Goal: Task Accomplishment & Management: Complete application form

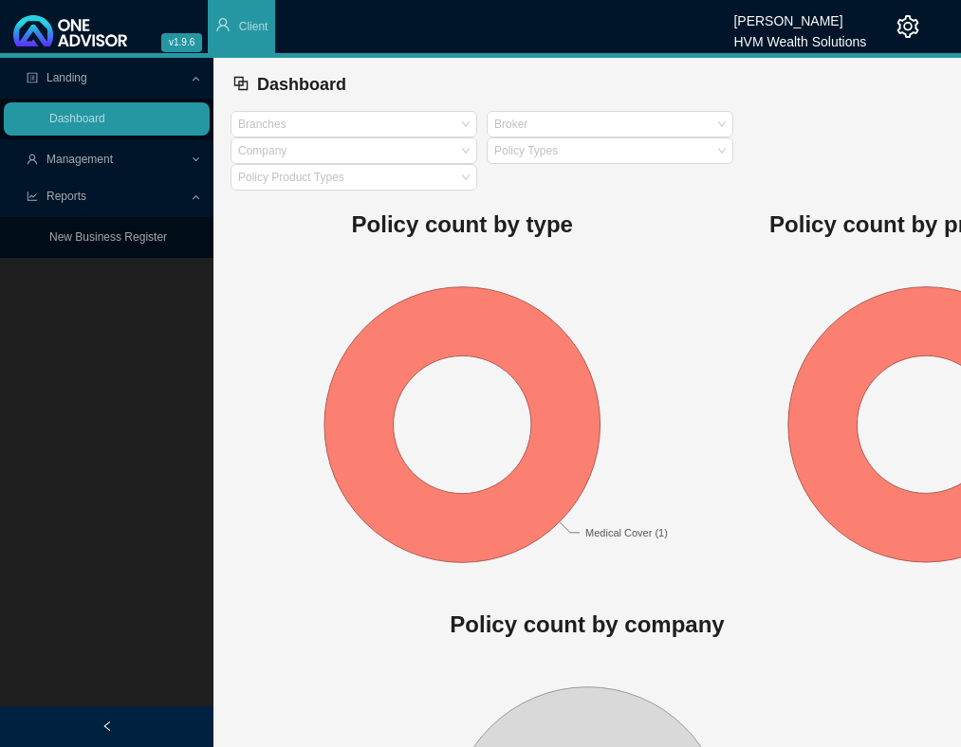
click at [102, 156] on span "Management" at bounding box center [79, 159] width 66 height 13
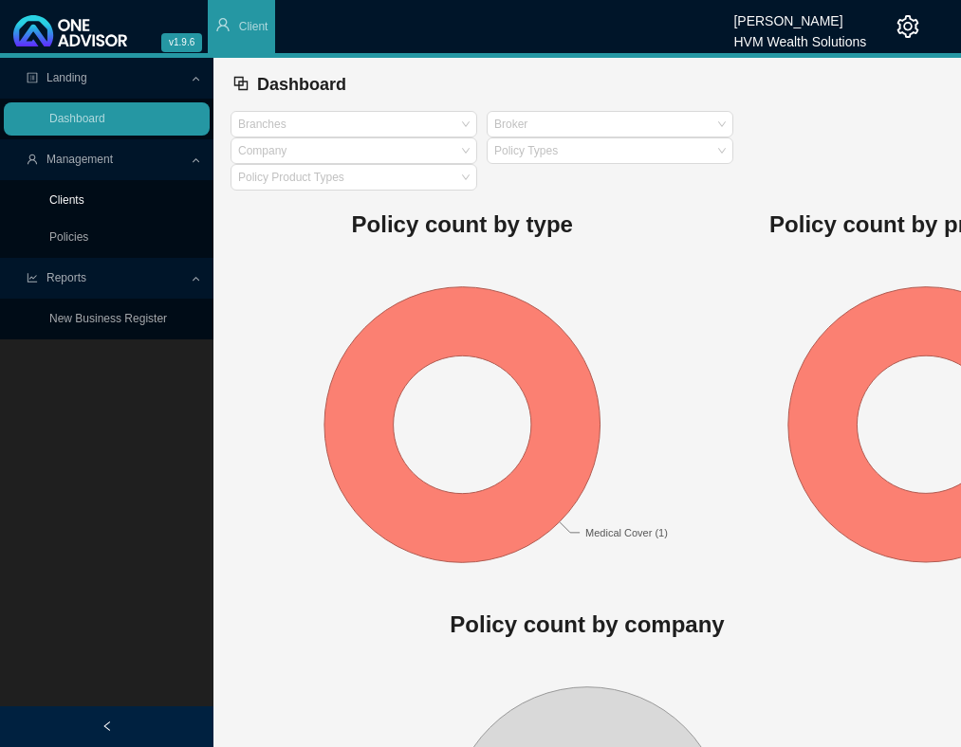
click at [72, 202] on link "Clients" at bounding box center [66, 199] width 35 height 13
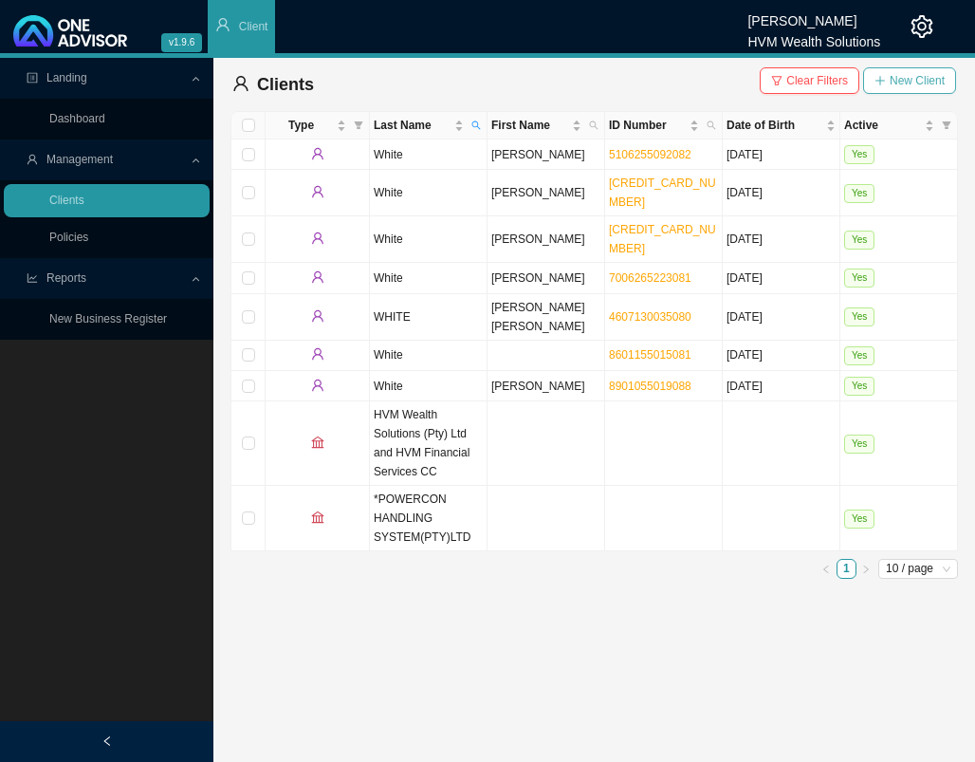
click at [901, 83] on span "New Client" at bounding box center [917, 80] width 55 height 19
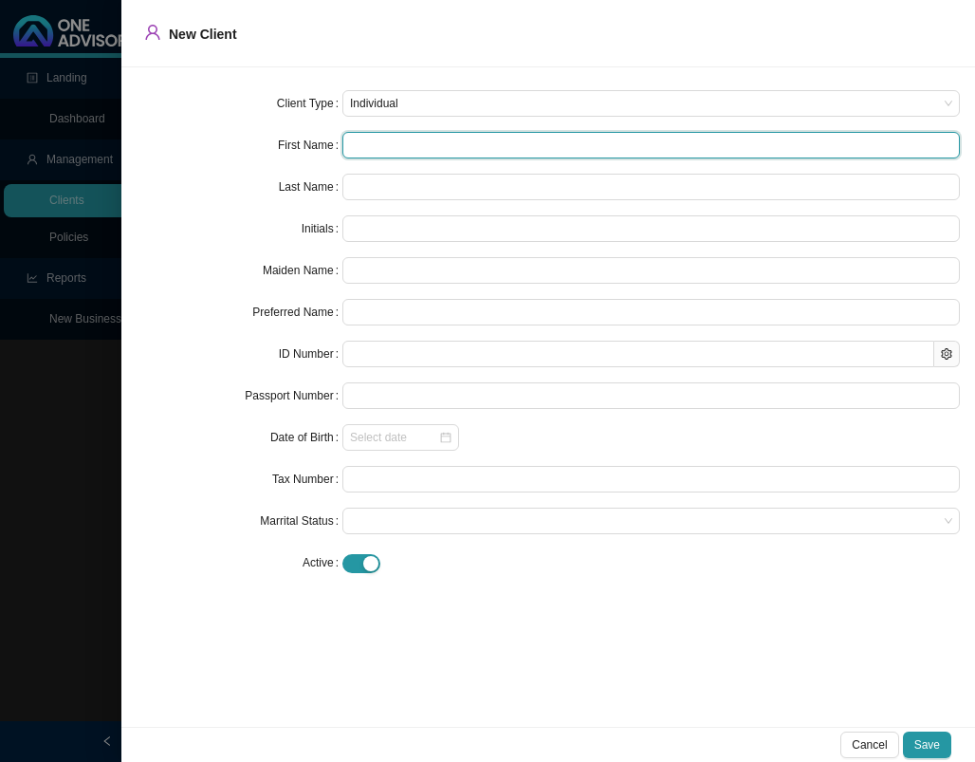
click at [365, 156] on input "text" at bounding box center [650, 145] width 617 height 27
paste input "[PERSON_NAME]"
type input "[PERSON_NAME]"
type input "D"
type input "[PERSON_NAME]"
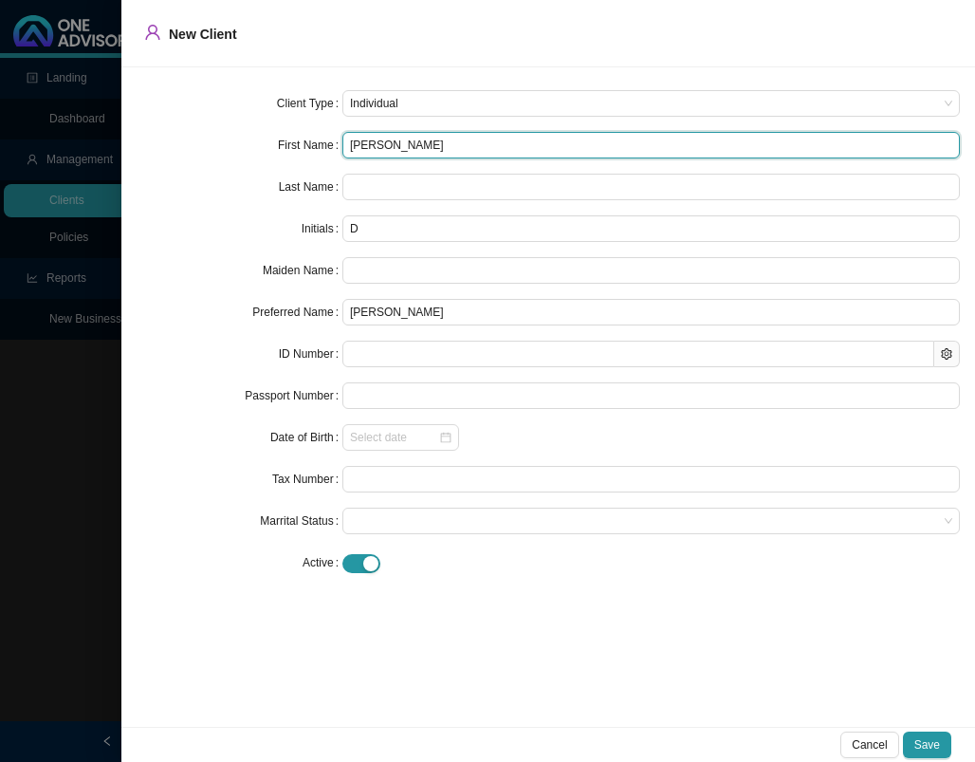
type input "[PERSON_NAME]"
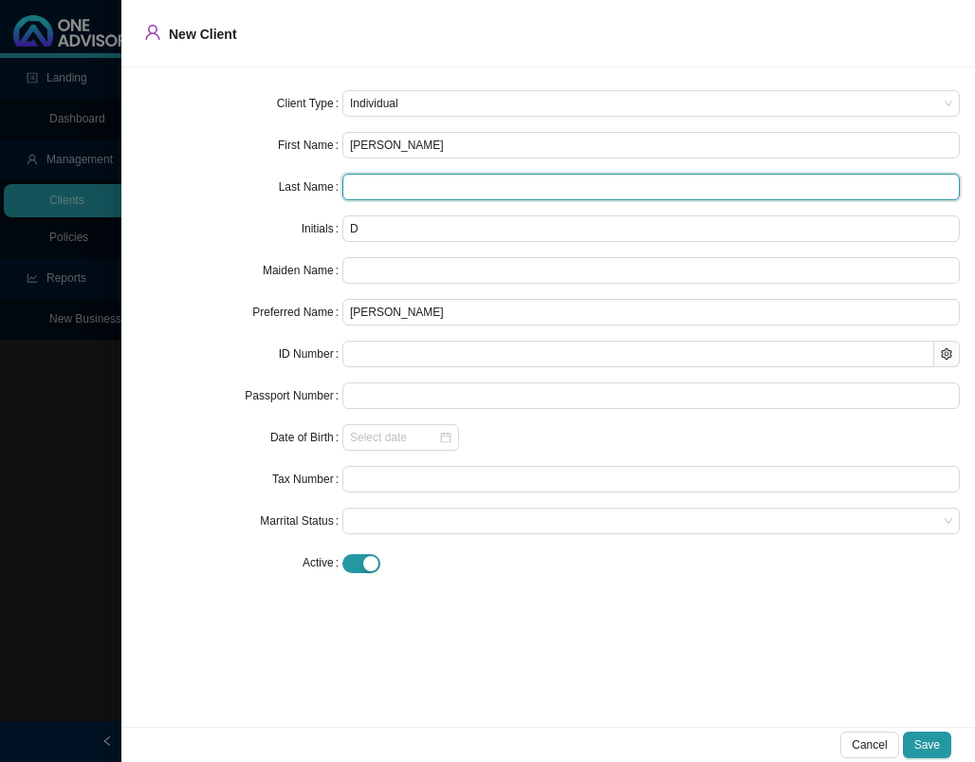
click at [535, 193] on input "text" at bounding box center [650, 187] width 617 height 27
paste input "White"
type input "White"
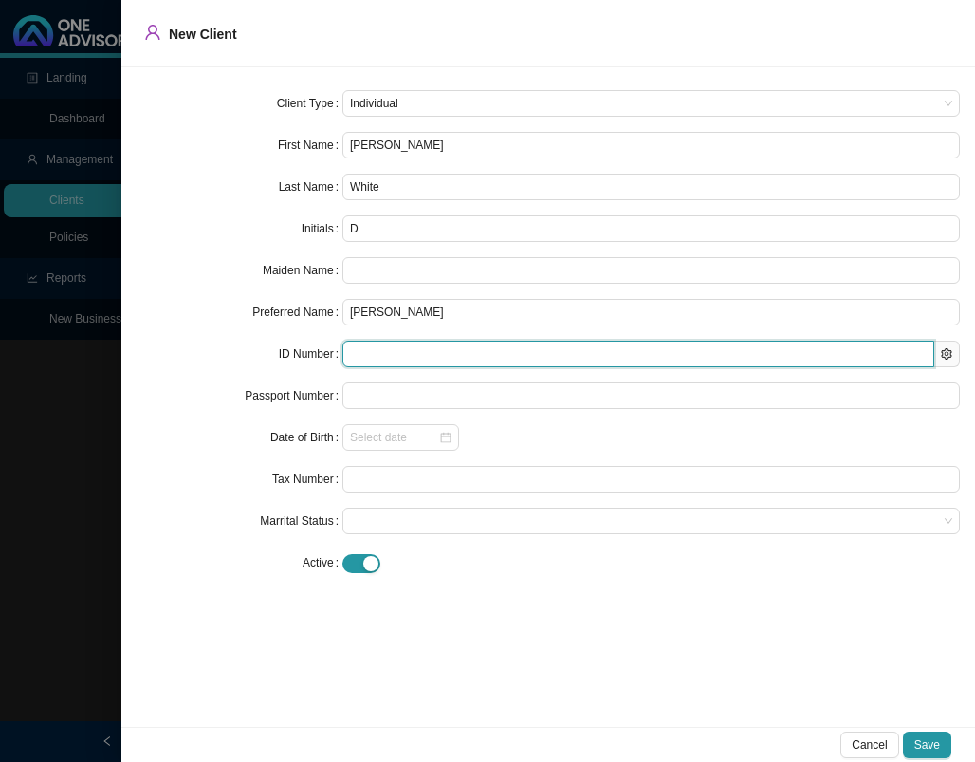
click at [523, 360] on input "text" at bounding box center [638, 354] width 592 height 27
paste input "4305110040085"
type input "4305110040085"
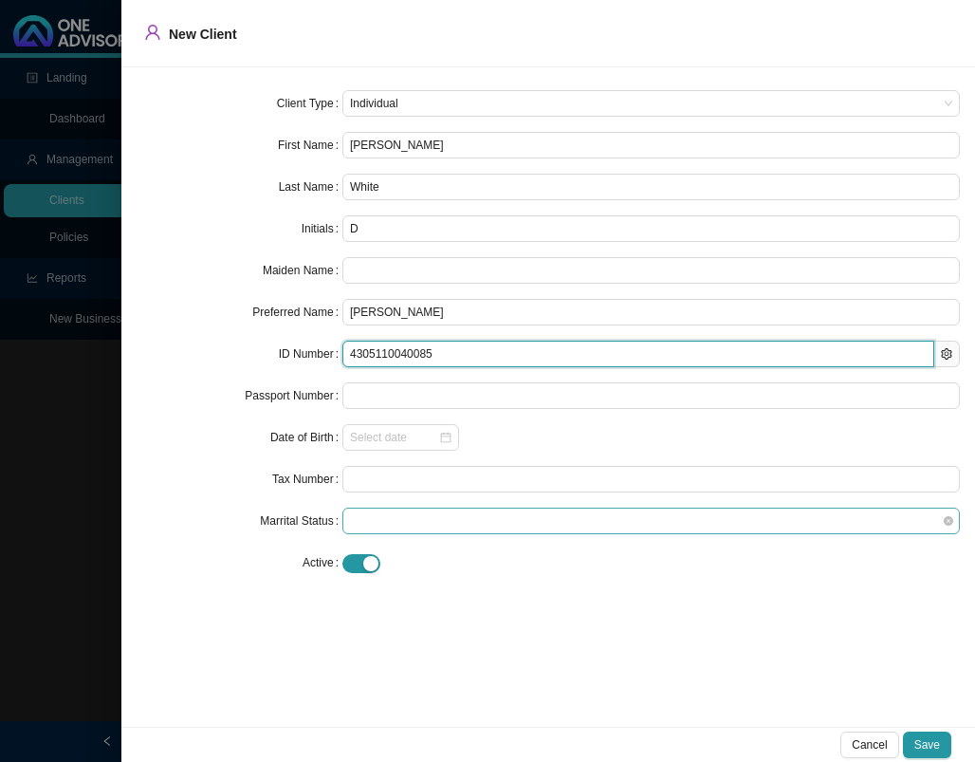
type input "[DATE]"
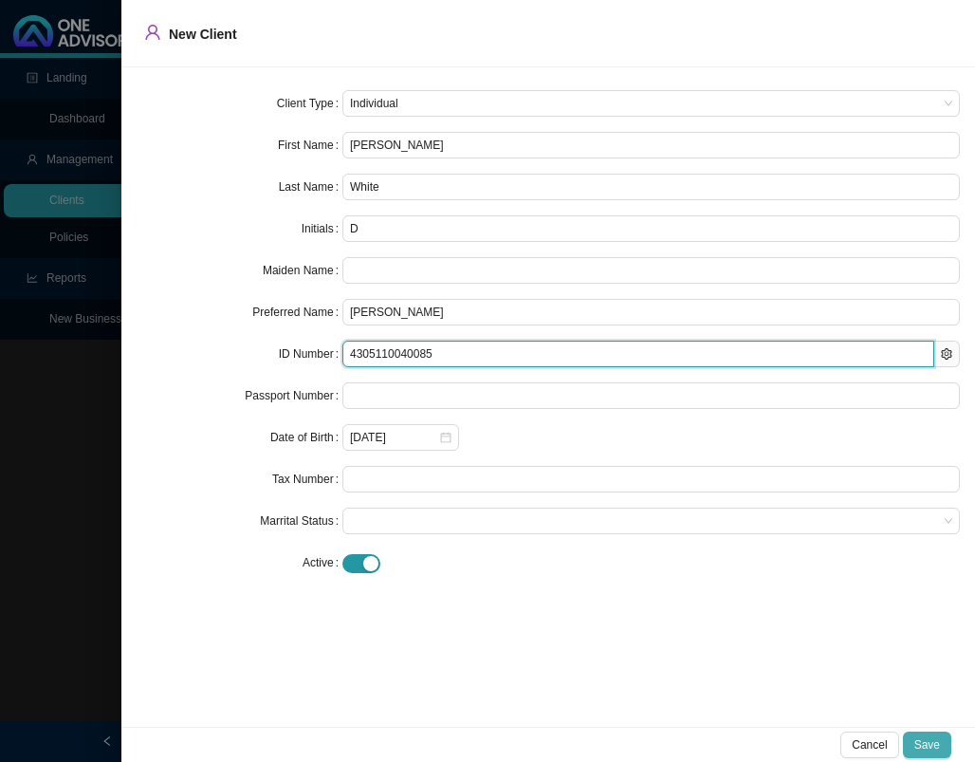
type input "4305110040085"
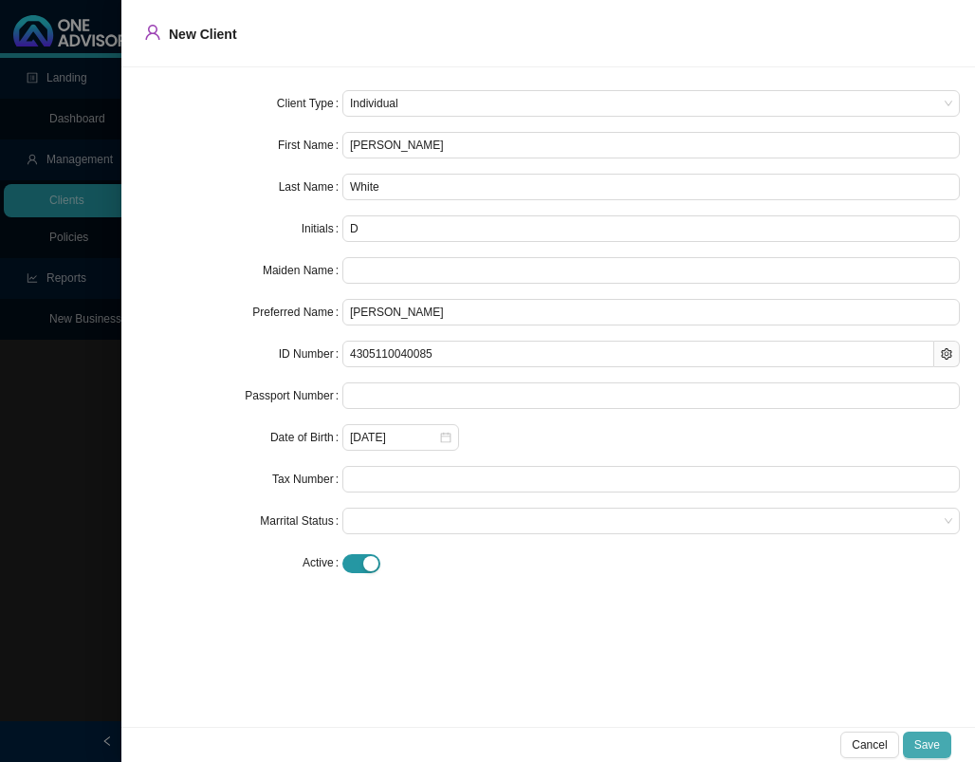
click at [930, 740] on span "Save" at bounding box center [927, 744] width 26 height 19
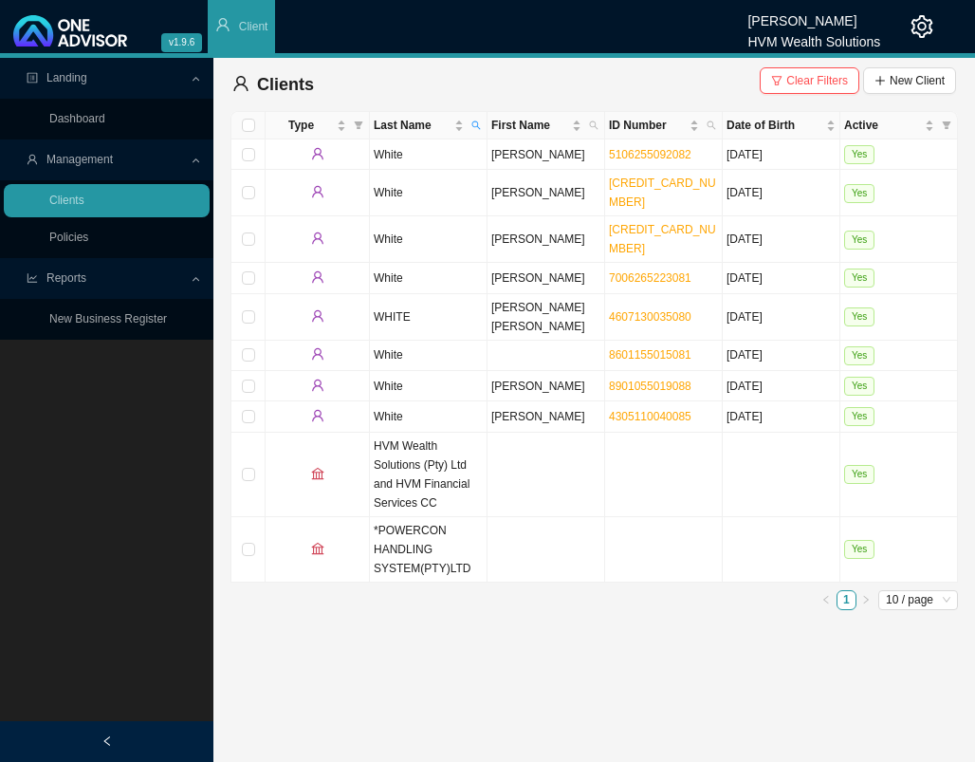
click at [88, 238] on link "Policies" at bounding box center [68, 236] width 39 height 13
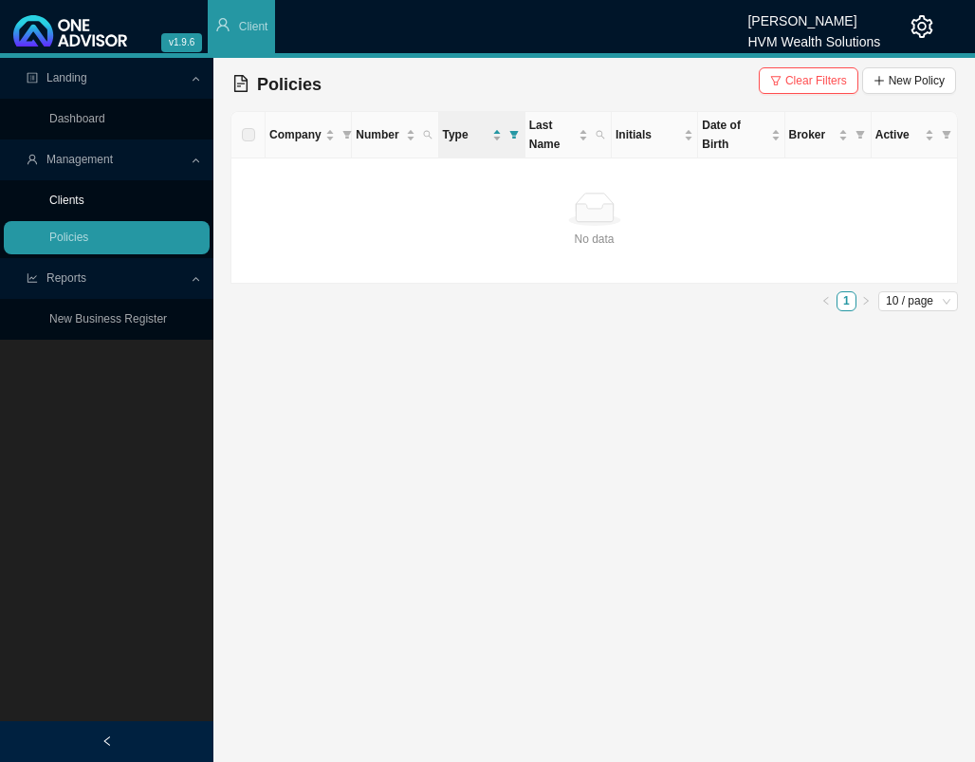
click at [84, 197] on link "Clients" at bounding box center [66, 199] width 35 height 13
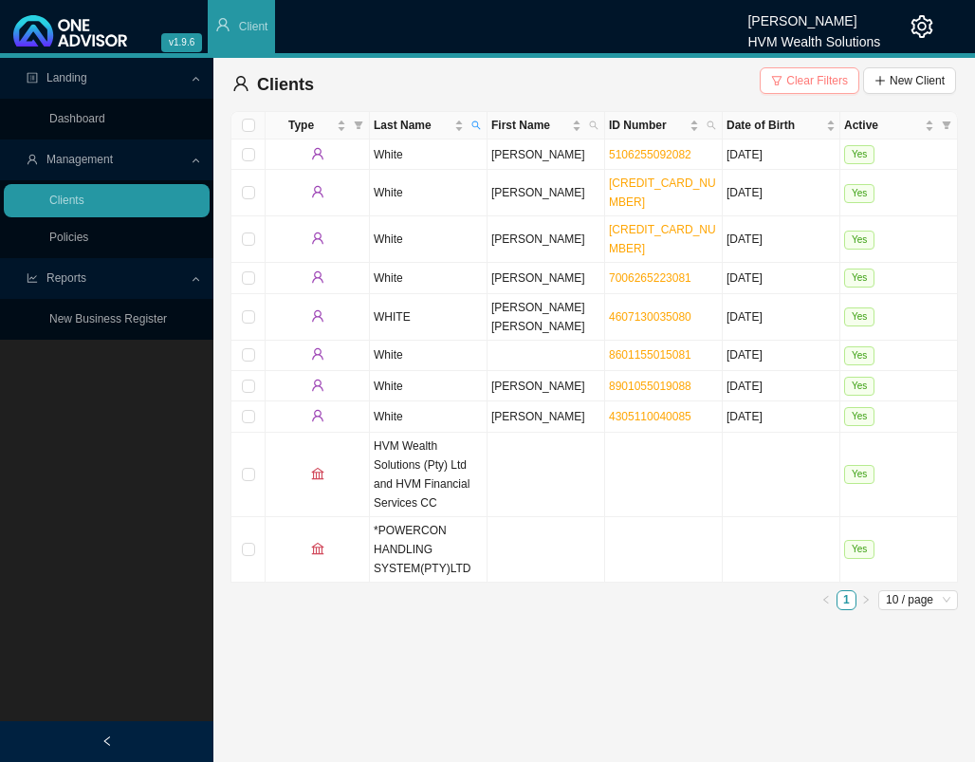
click at [807, 69] on button "Clear Filters" at bounding box center [810, 80] width 100 height 27
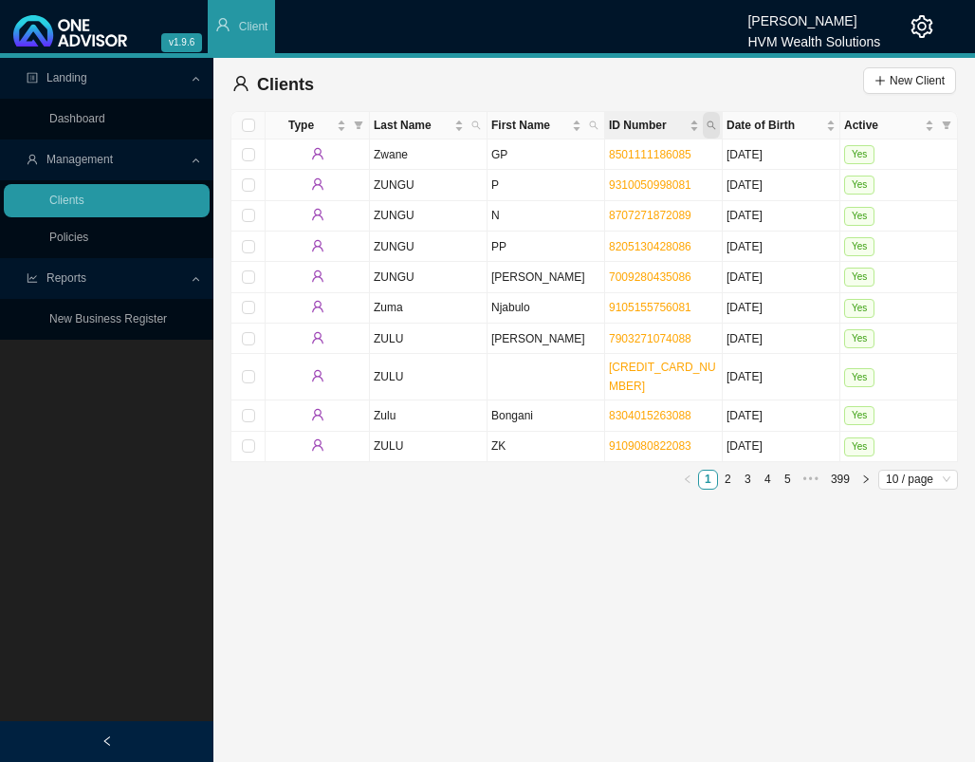
click at [714, 128] on icon "search" at bounding box center [711, 124] width 9 height 9
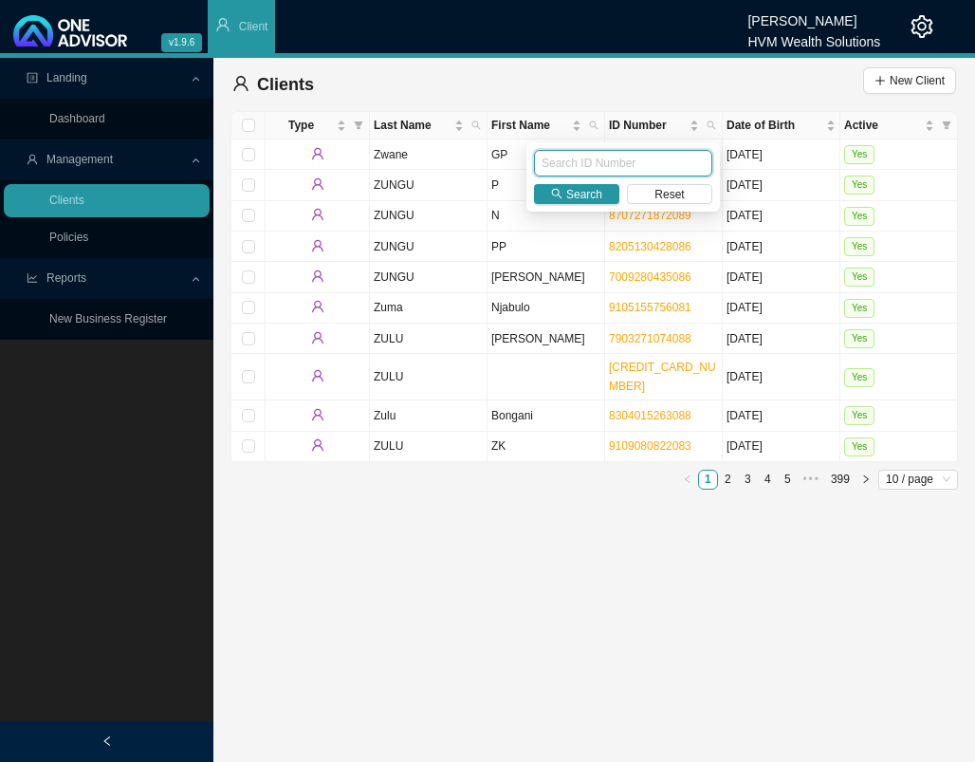
paste input "4305110040085"
type input "4305110040085"
click at [589, 192] on span "Search" at bounding box center [584, 194] width 36 height 19
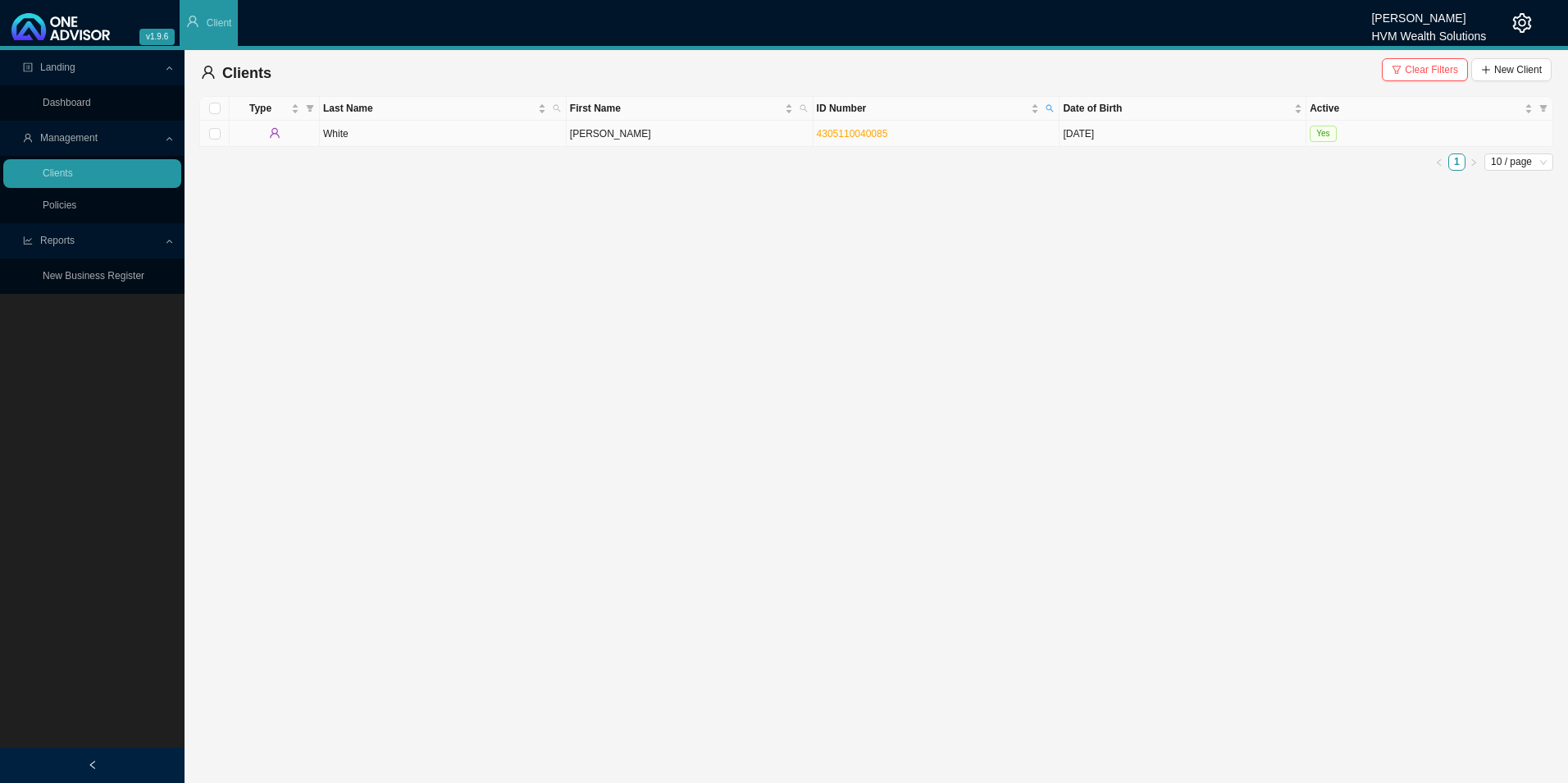
click at [627, 137] on td "[PERSON_NAME]" at bounding box center [689, 133] width 246 height 26
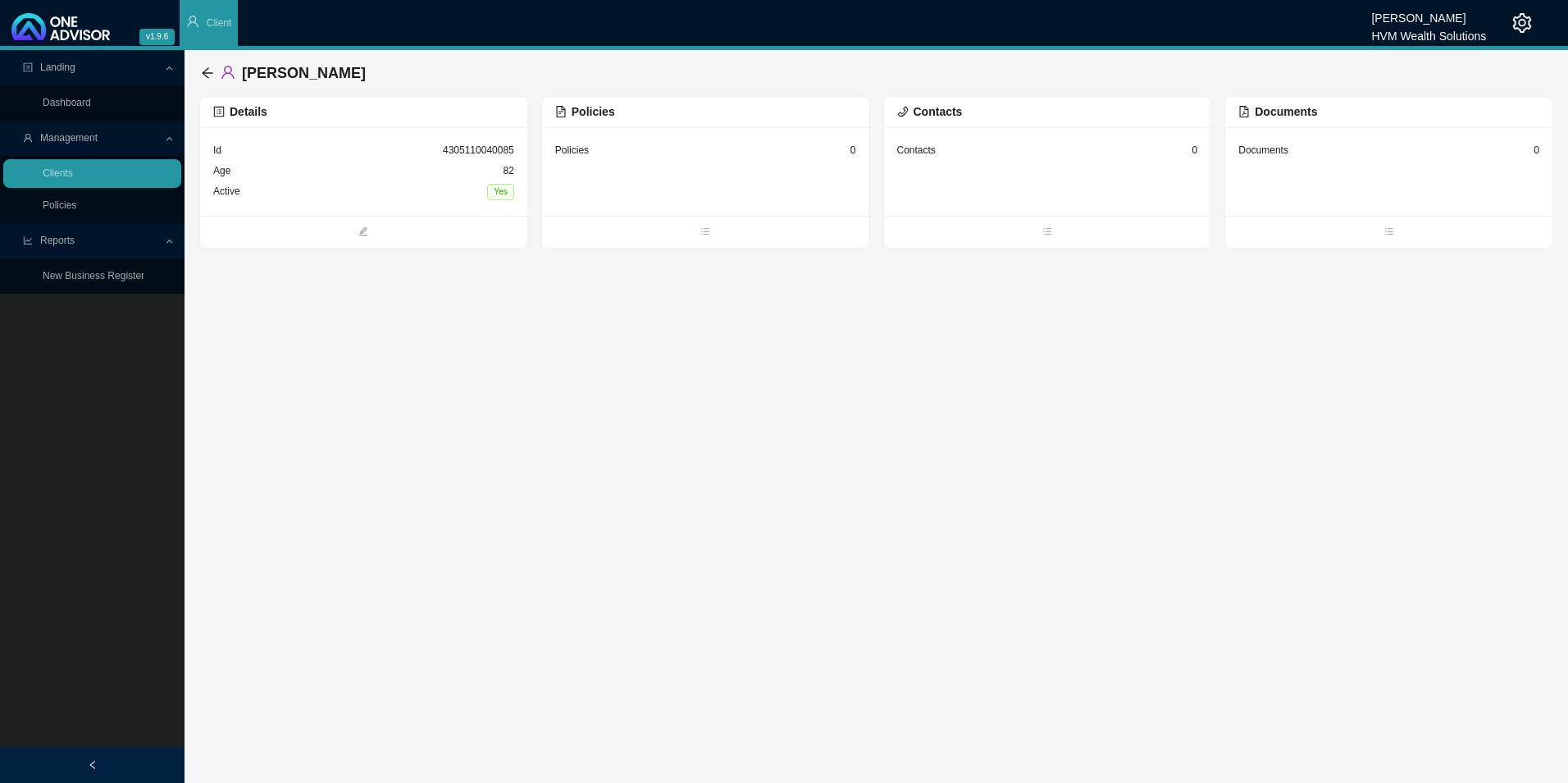
click at [830, 151] on div "0" at bounding box center [854, 150] width 6 height 16
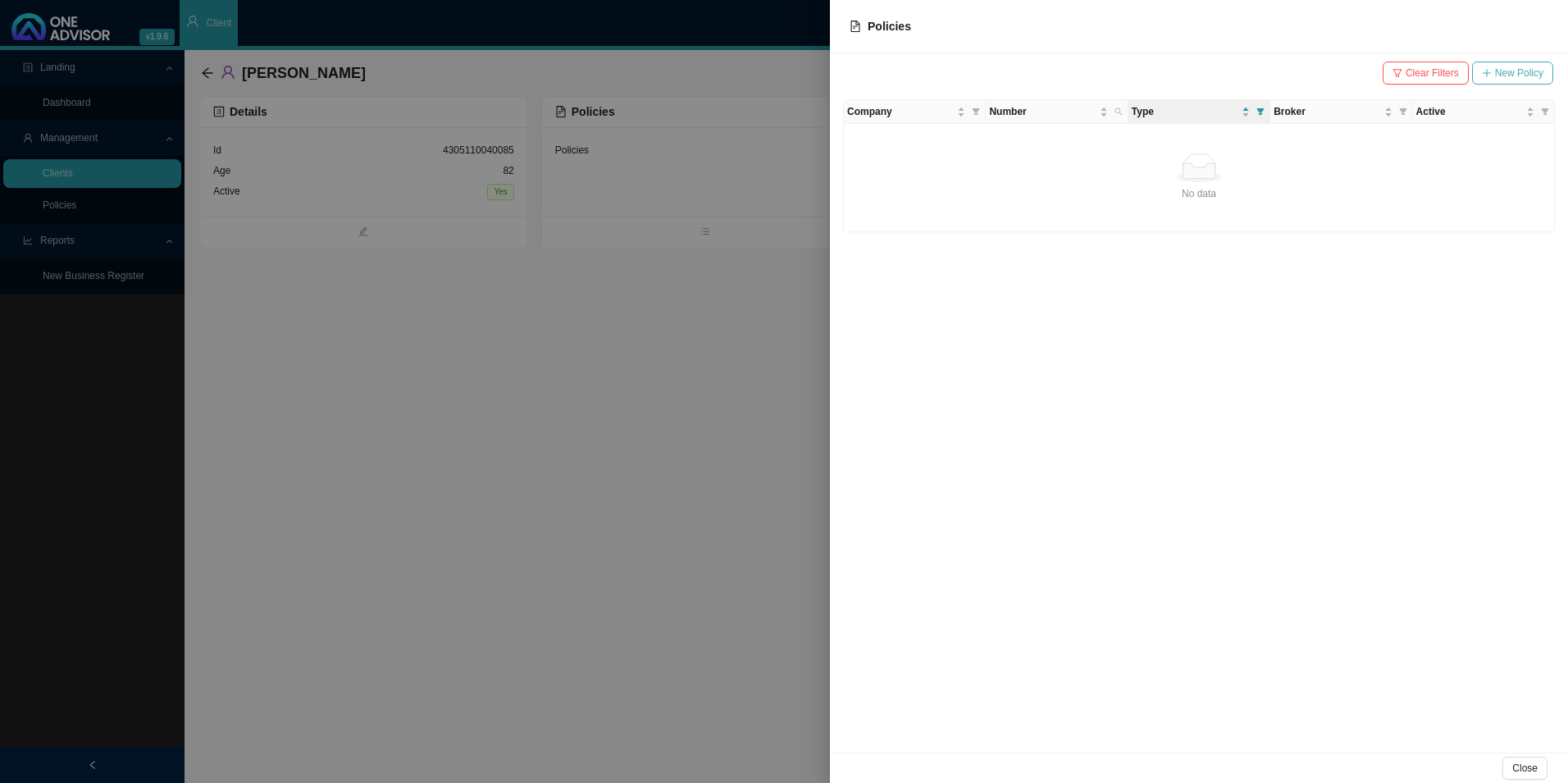
click at [830, 71] on span "New Policy" at bounding box center [1520, 73] width 48 height 16
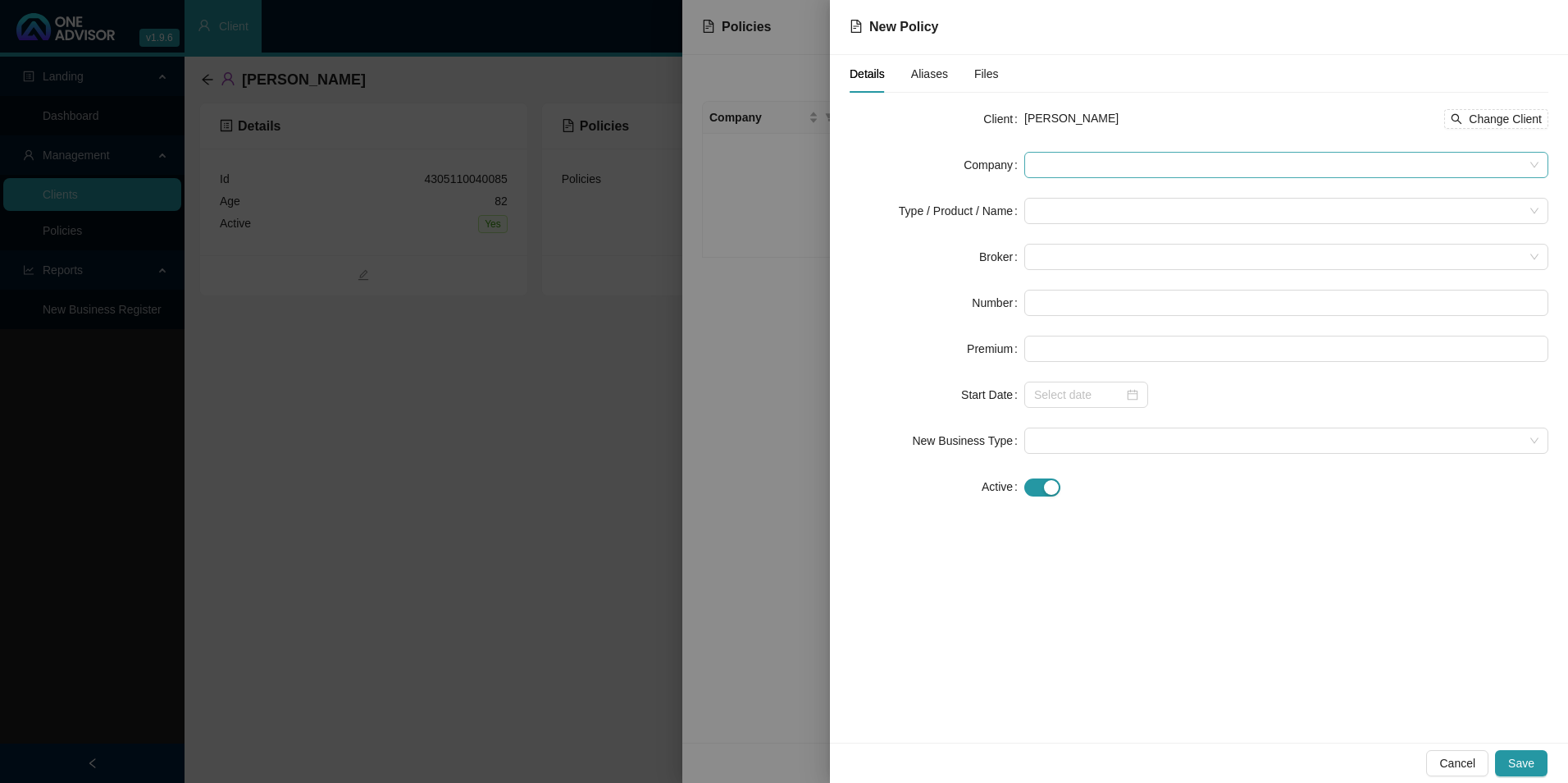
click at [830, 164] on span at bounding box center [1286, 164] width 504 height 24
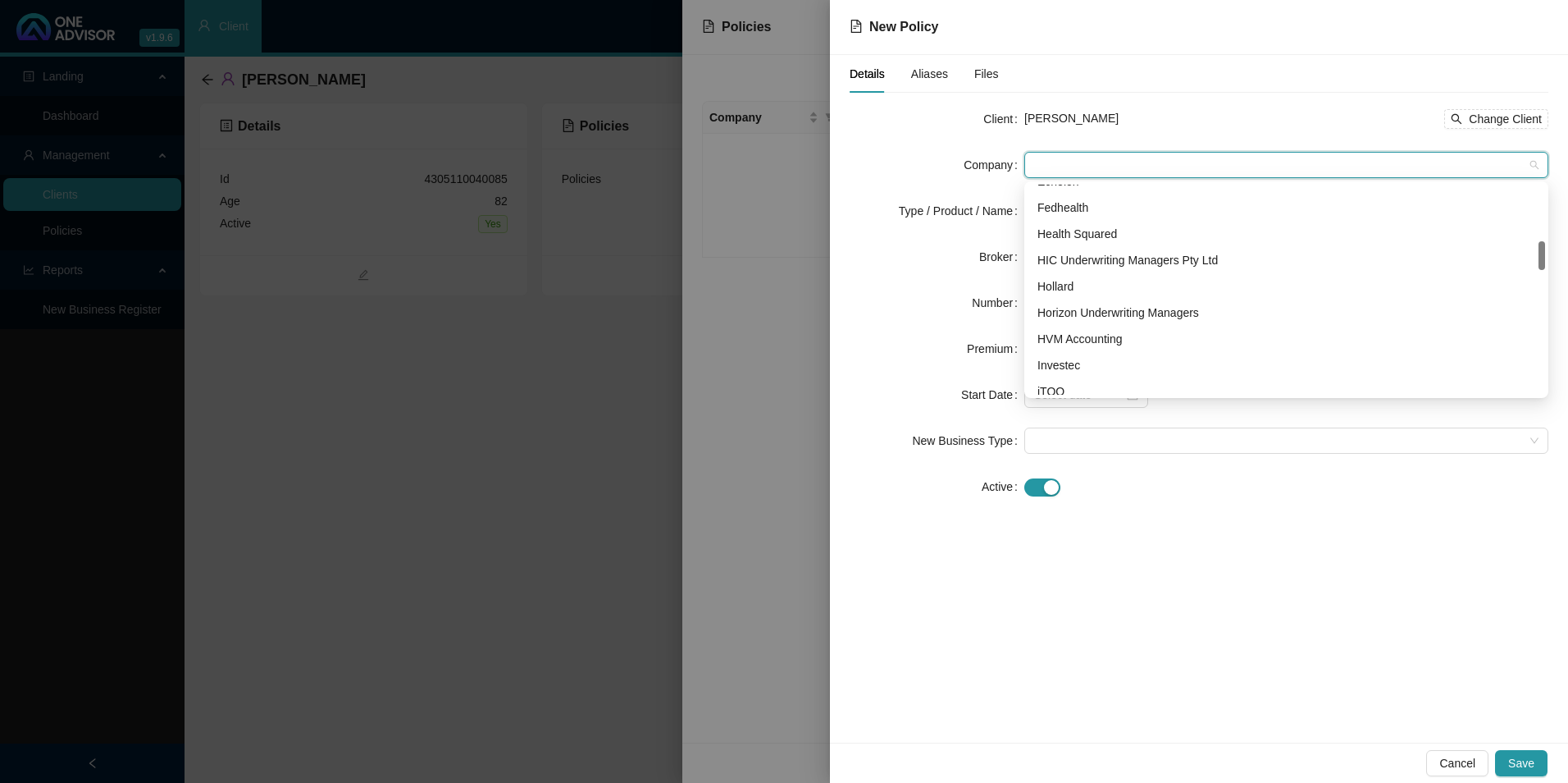
scroll to position [328, 0]
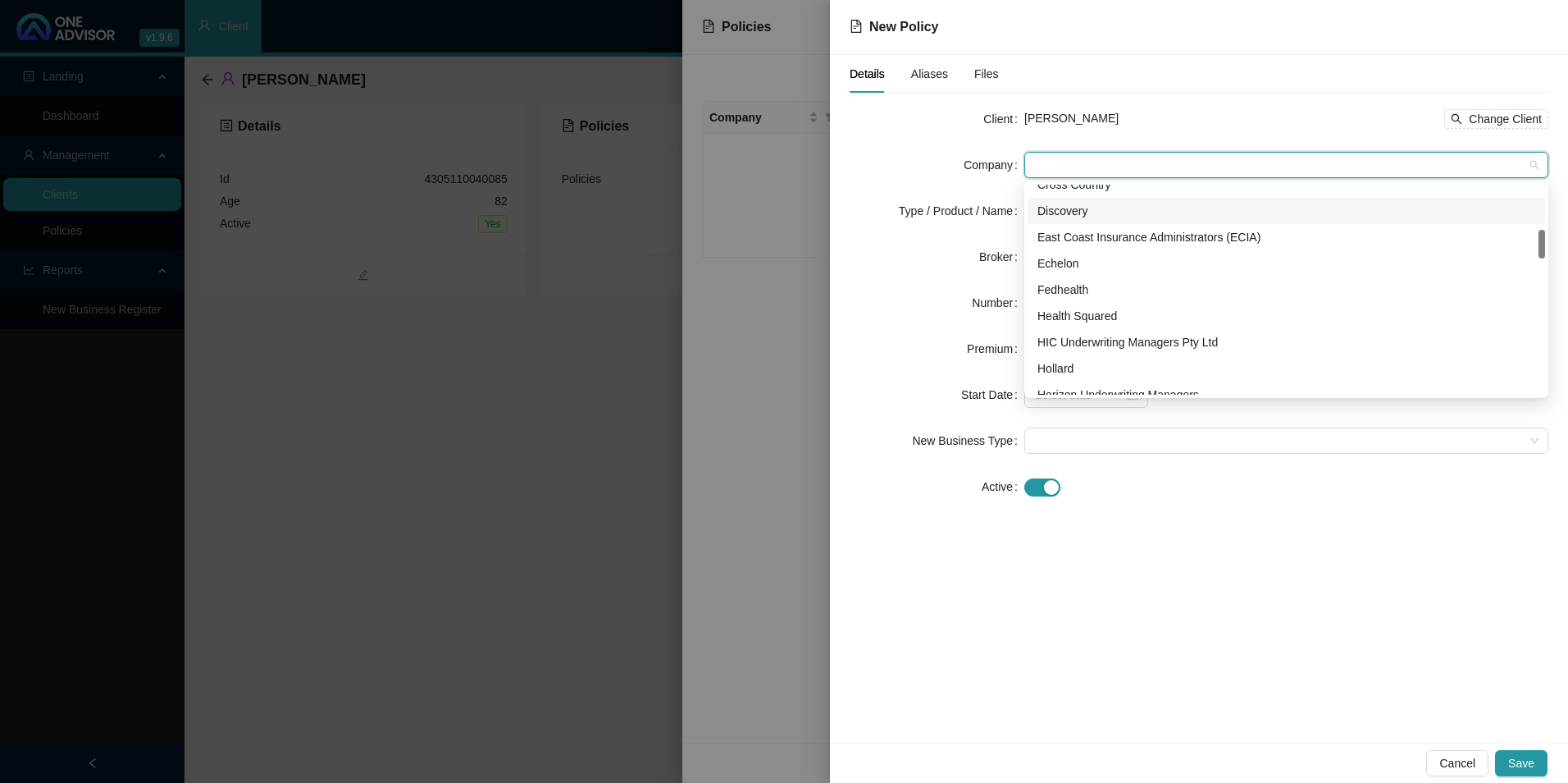
click at [830, 208] on div "Discovery" at bounding box center [1287, 210] width 498 height 18
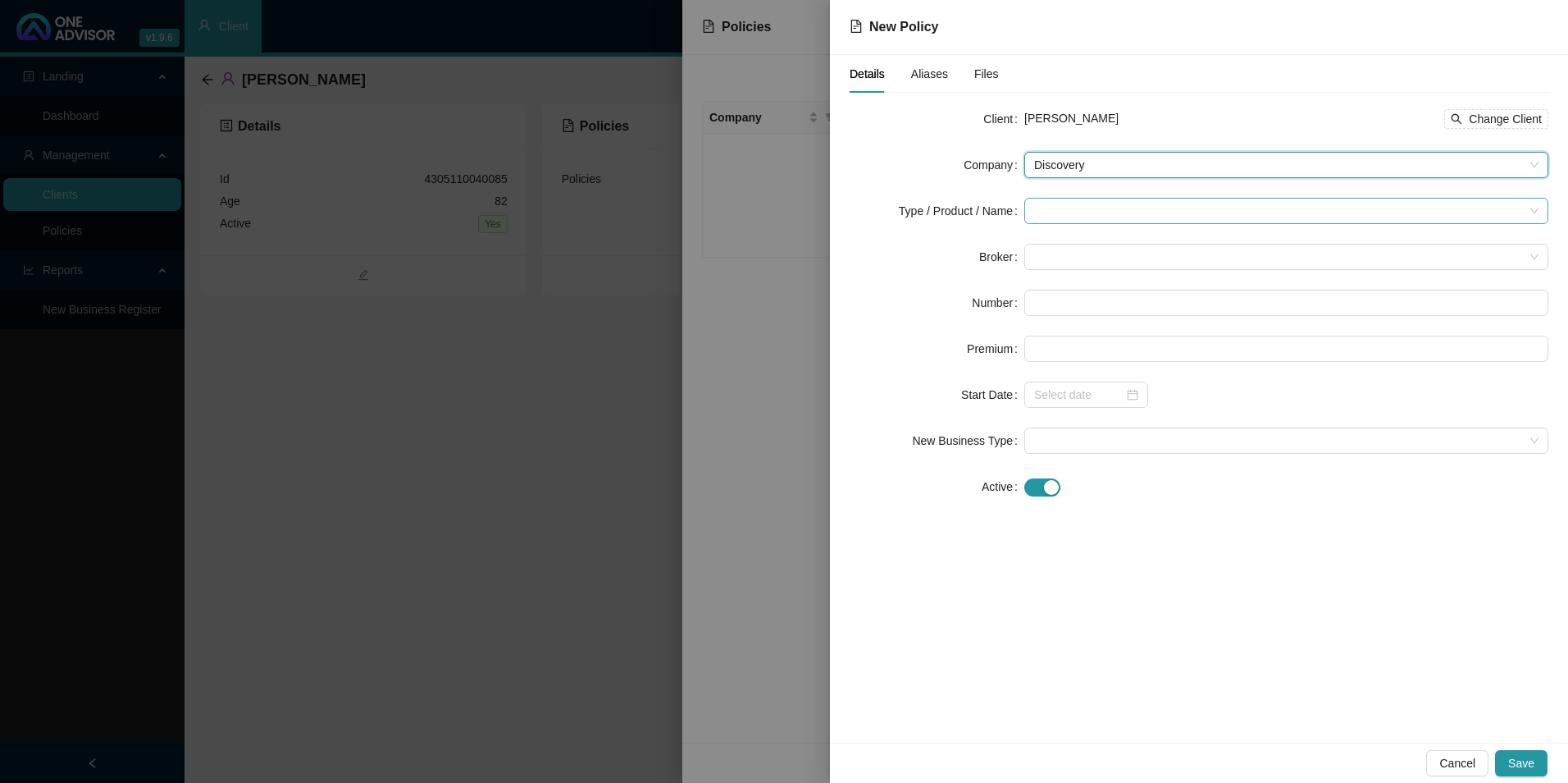
click at [830, 206] on input "search" at bounding box center [1279, 211] width 490 height 24
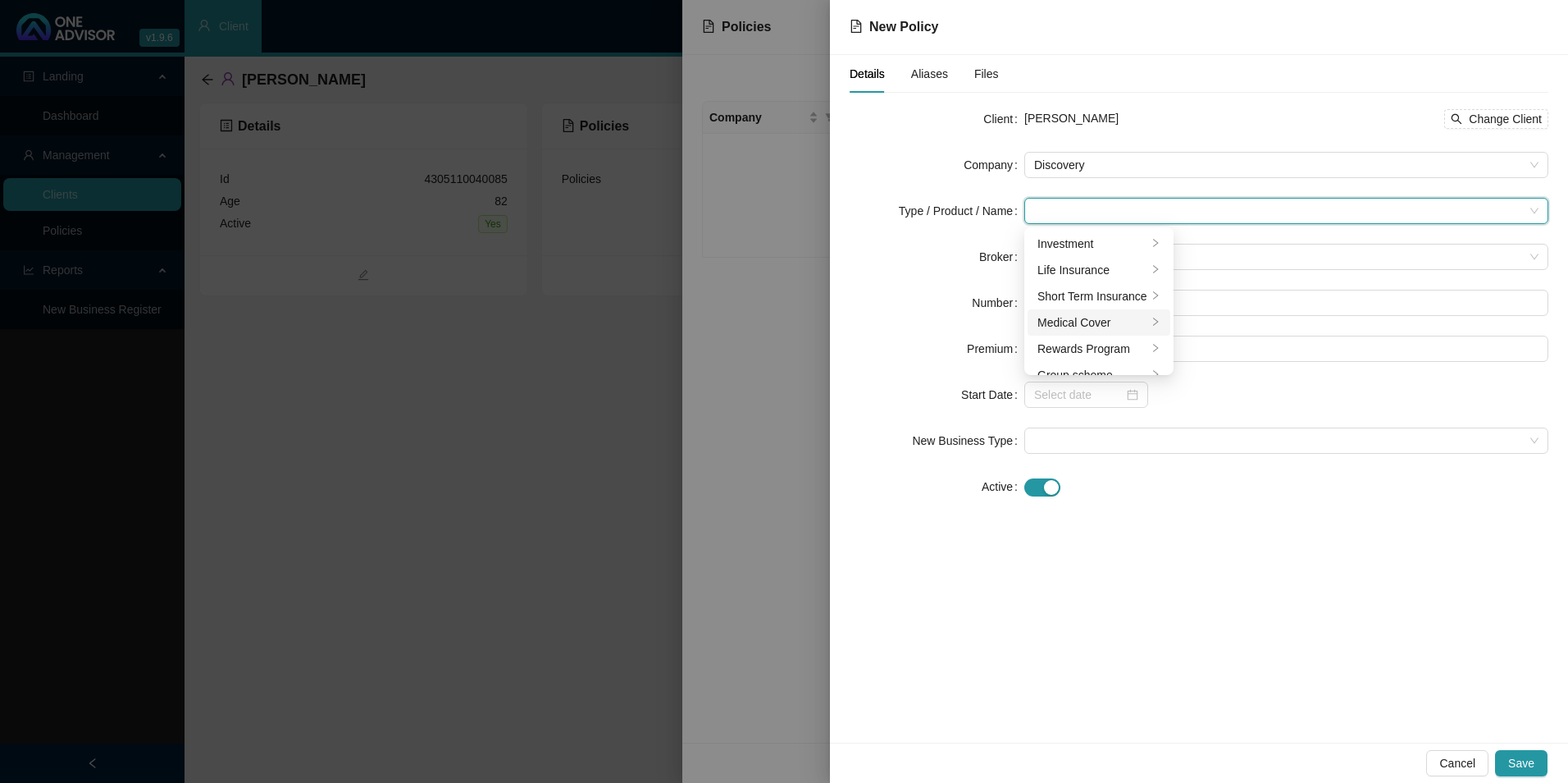
click at [830, 324] on div "Medical Cover" at bounding box center [1092, 322] width 110 height 18
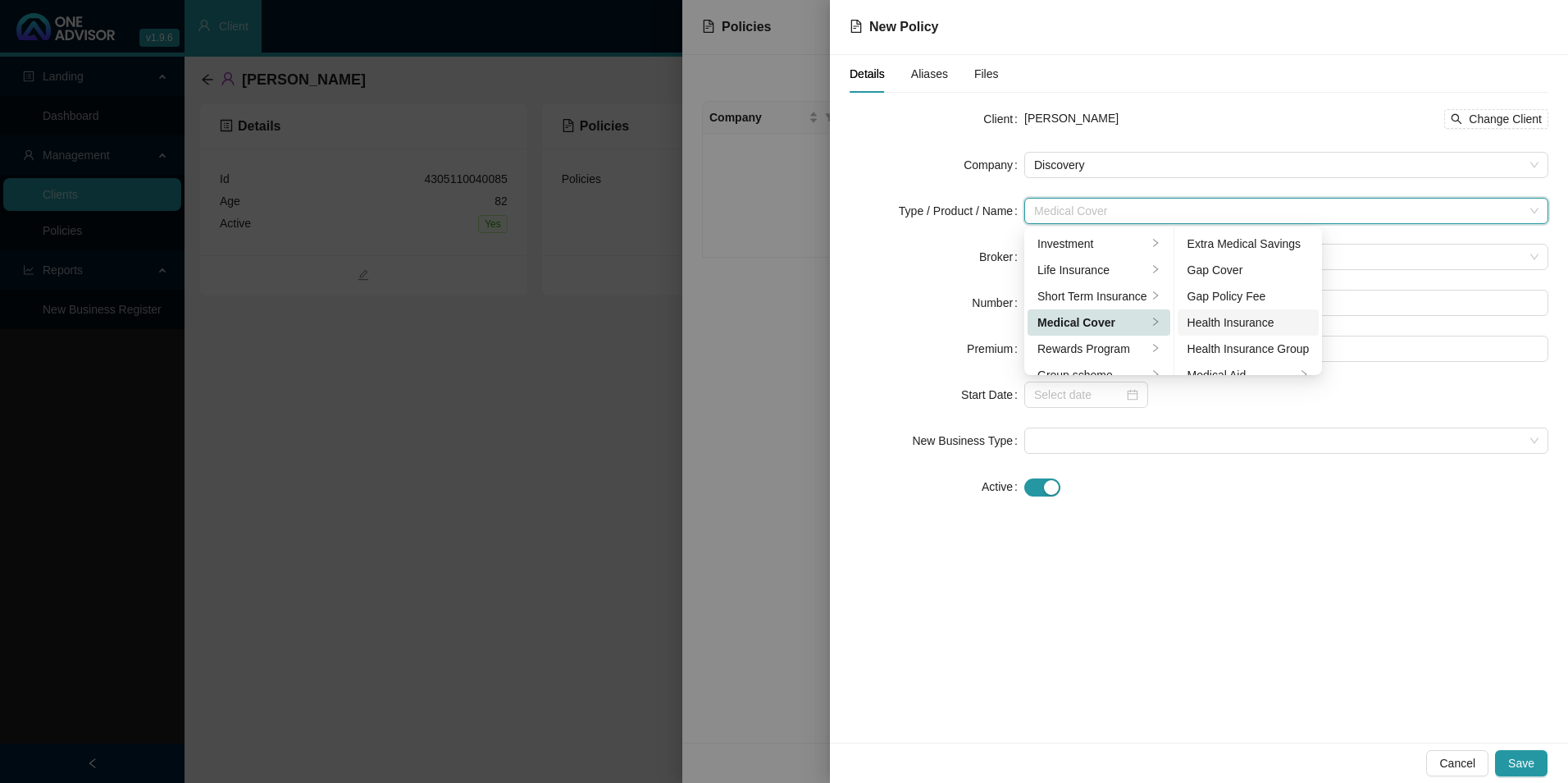
scroll to position [82, 0]
click at [830, 293] on div "Medical Aid" at bounding box center [1242, 292] width 109 height 18
click at [830, 478] on div at bounding box center [1287, 486] width 524 height 19
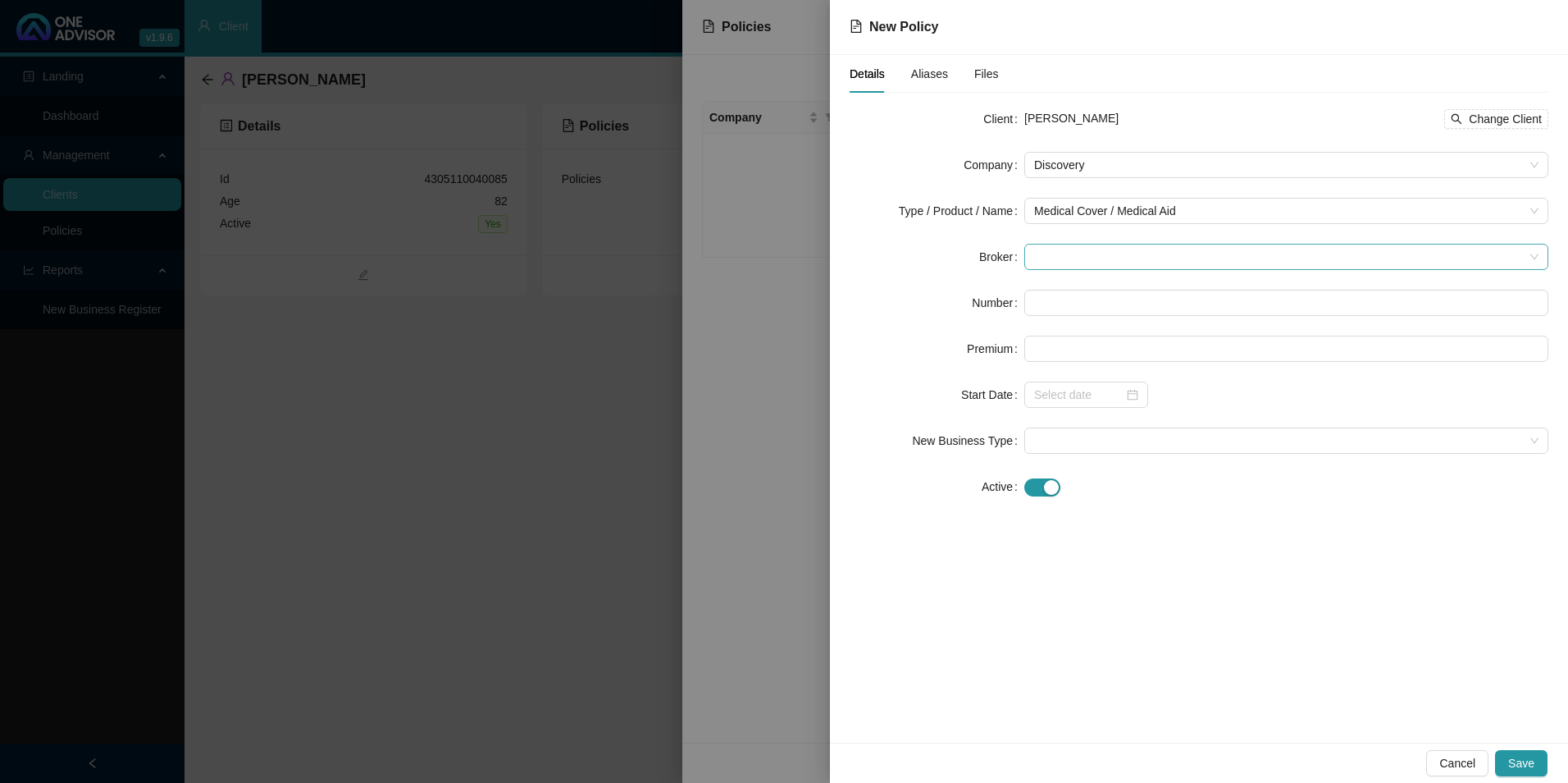
click at [830, 254] on span at bounding box center [1286, 257] width 504 height 24
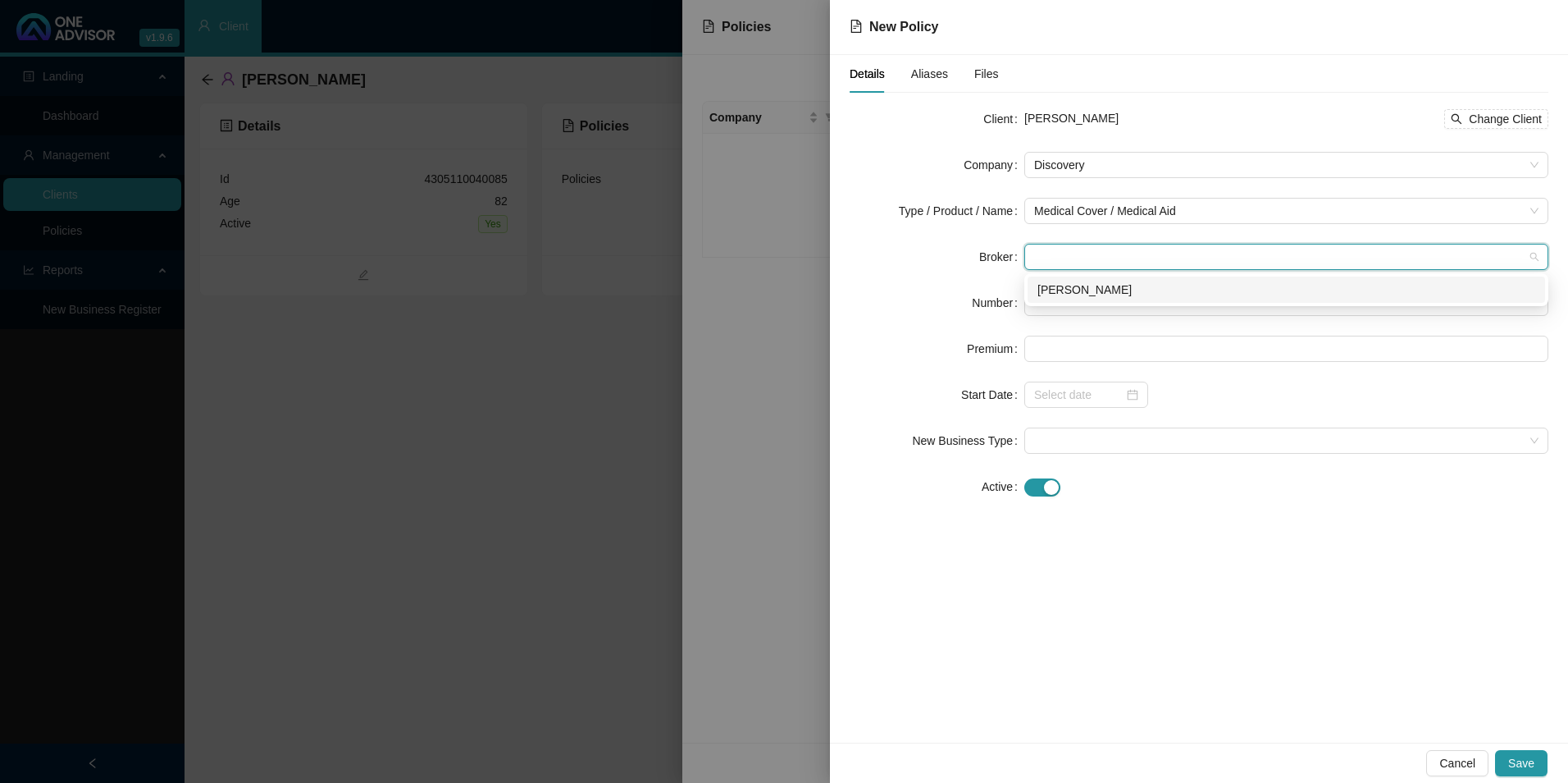
click at [830, 288] on div "[PERSON_NAME]" at bounding box center [1287, 289] width 498 height 18
click at [830, 311] on input "text" at bounding box center [1287, 303] width 524 height 26
click at [830, 295] on input "text" at bounding box center [1287, 303] width 524 height 26
paste input "068556960"
click at [830, 304] on input "068556960" at bounding box center [1287, 303] width 524 height 26
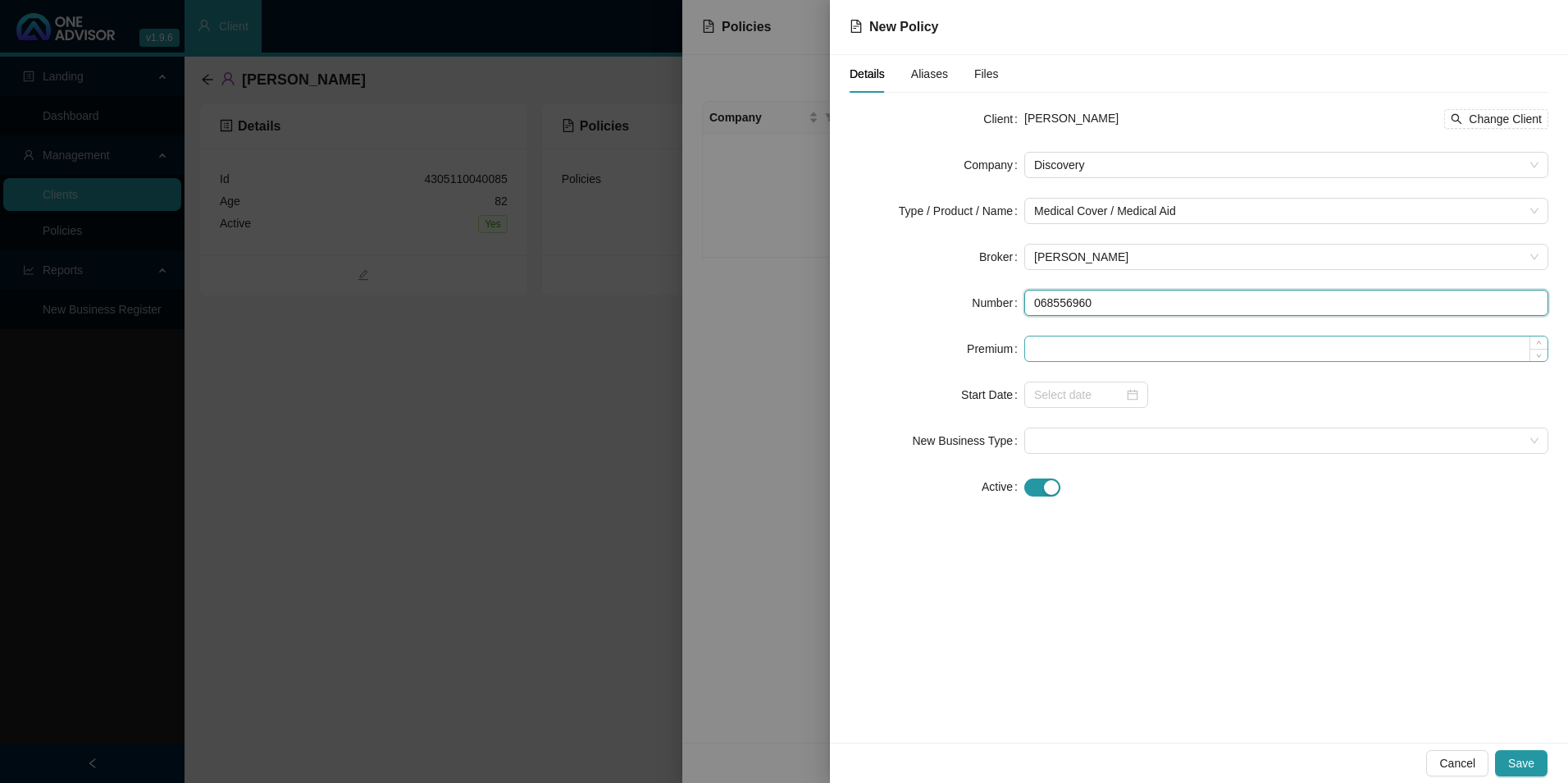
type input "068556960"
click at [830, 356] on input at bounding box center [1287, 349] width 522 height 24
click at [830, 352] on input at bounding box center [1287, 349] width 522 height 24
paste input "R4535"
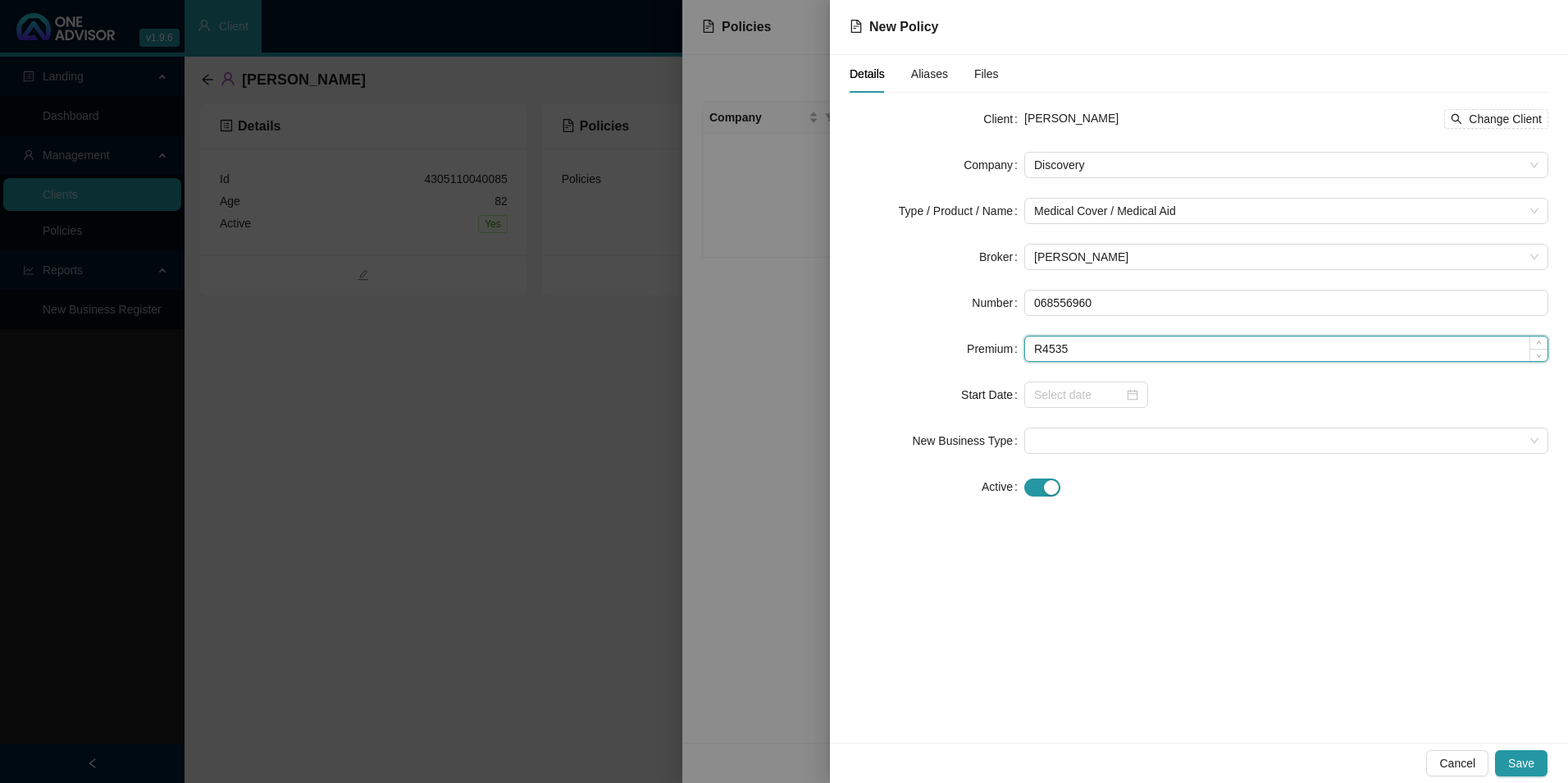
click at [830, 349] on input "R4535" at bounding box center [1287, 349] width 522 height 24
click at [830, 404] on div at bounding box center [1086, 395] width 124 height 26
type input "R4535"
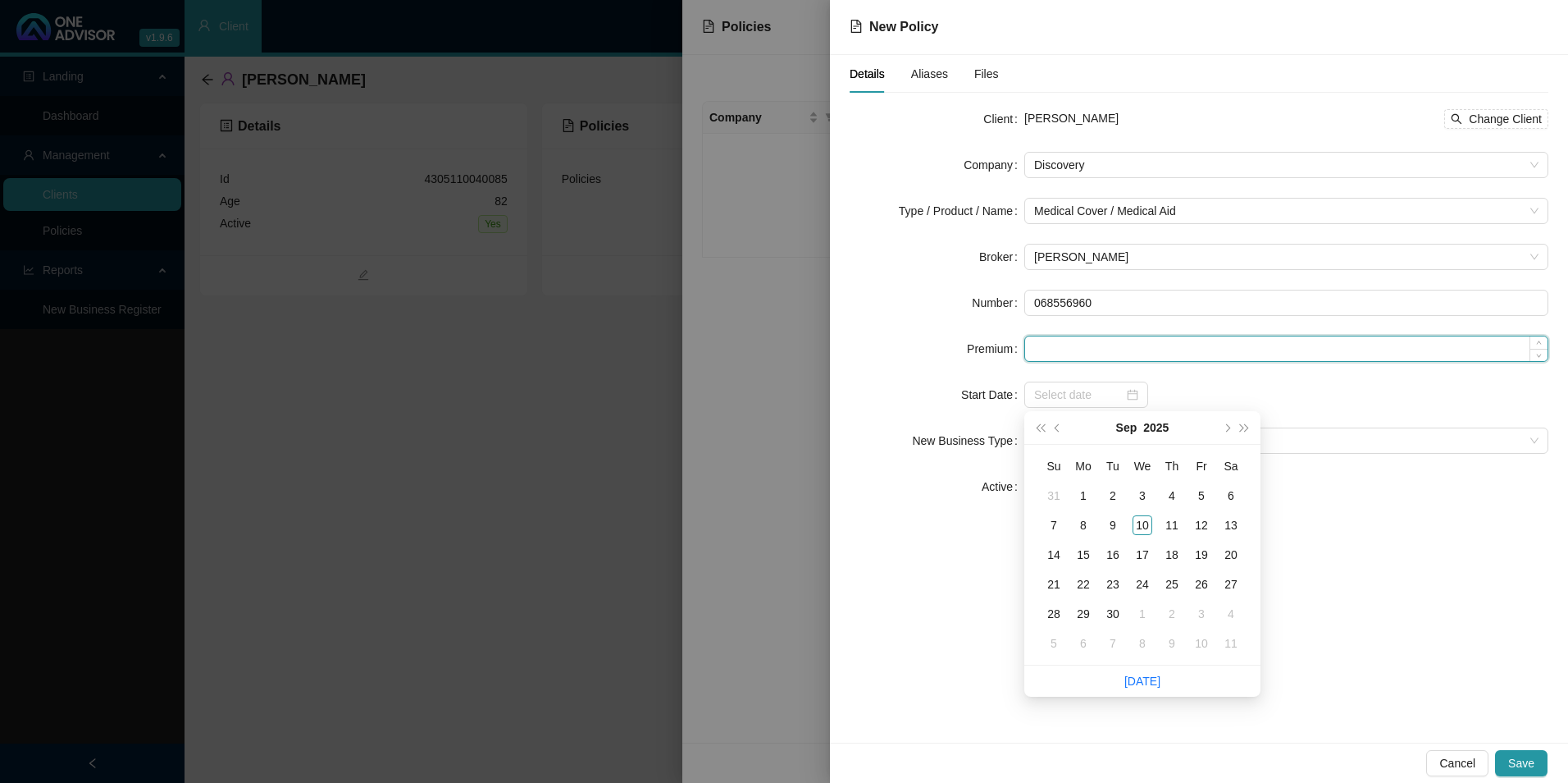
click at [830, 357] on input at bounding box center [1287, 349] width 522 height 24
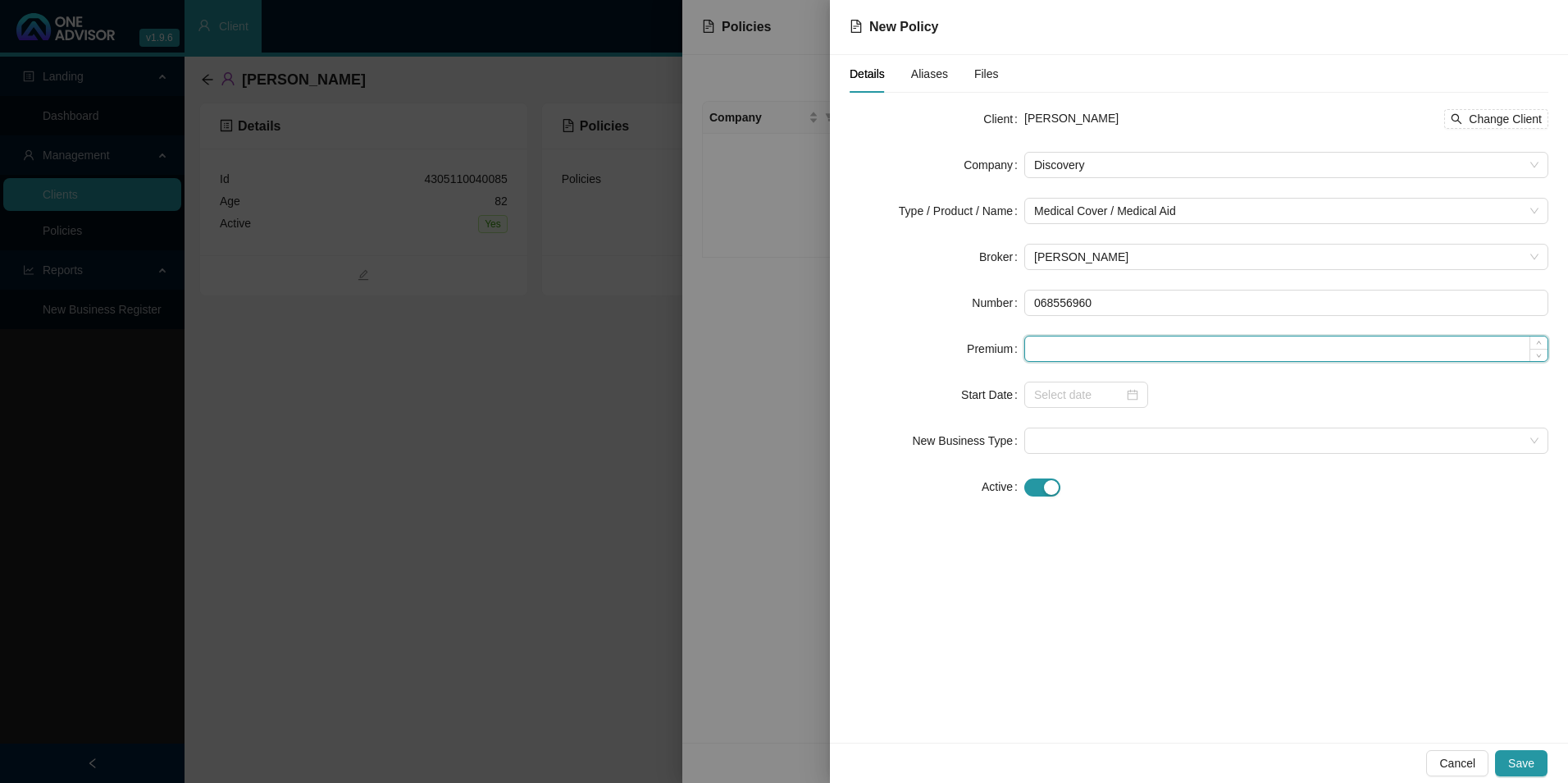
paste input "R4535"
click at [830, 346] on input "R4535" at bounding box center [1287, 349] width 522 height 24
type input "4535.00"
click at [830, 561] on div "Details Aliases Files Client [PERSON_NAME] Change Client Company Discovery Type…" at bounding box center [1200, 399] width 739 height 688
click at [830, 390] on input at bounding box center [1078, 395] width 89 height 18
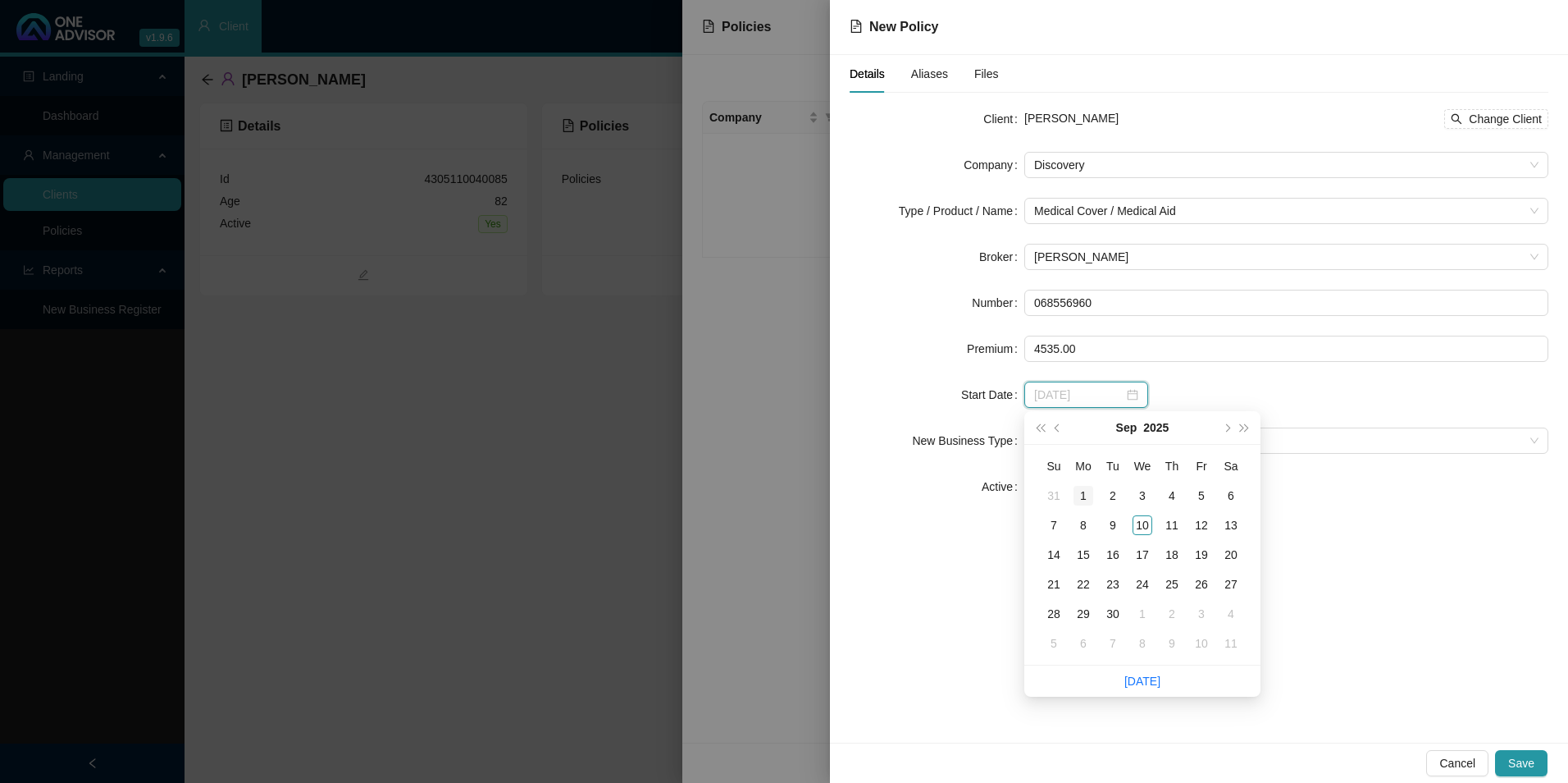
type input "[DATE]"
click at [830, 428] on button "prev-year" at bounding box center [1058, 427] width 18 height 33
type input "[DATE]"
click at [830, 489] on div "1" at bounding box center [1201, 495] width 20 height 20
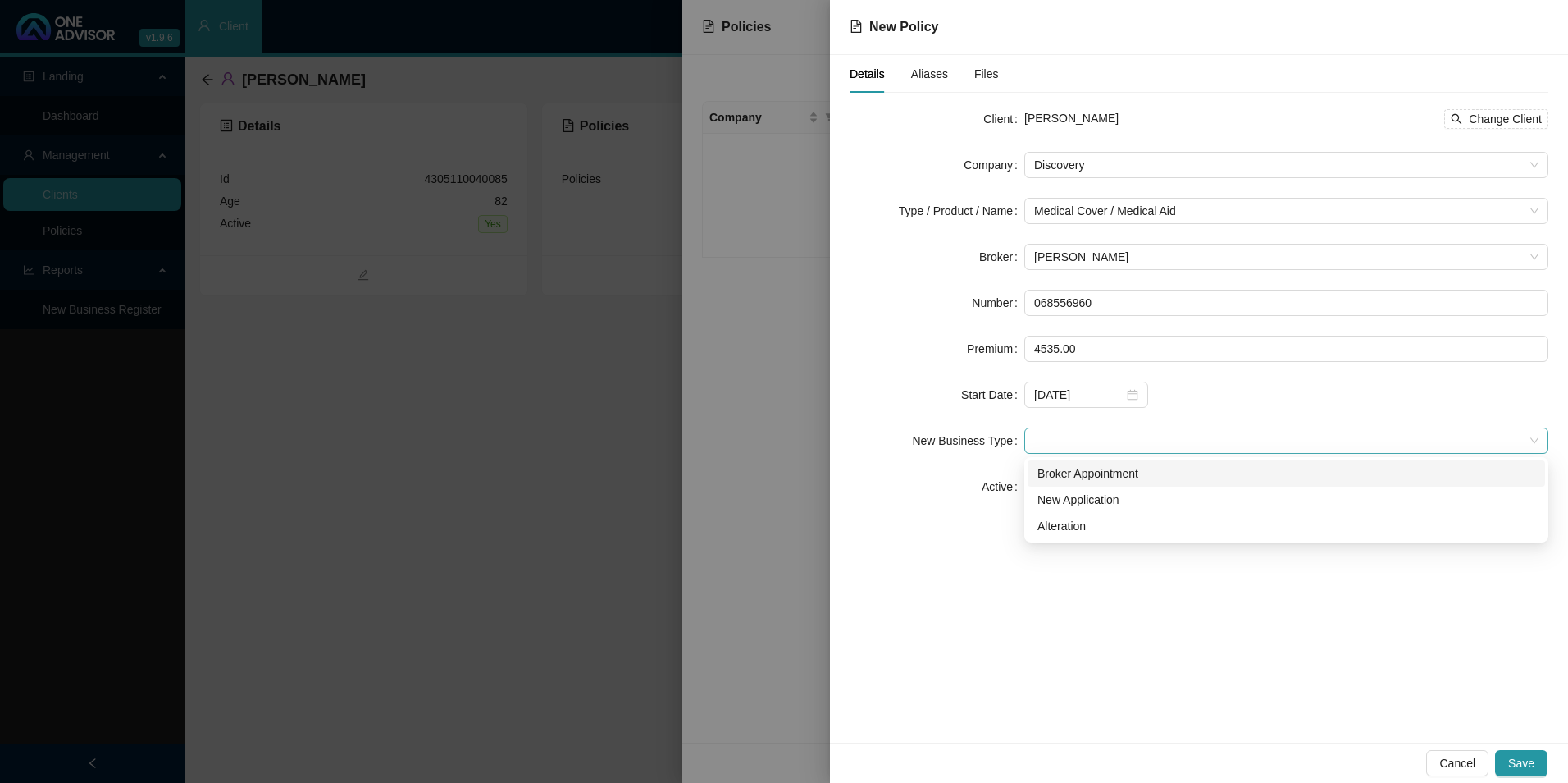
click at [830, 444] on span at bounding box center [1286, 440] width 504 height 24
click at [830, 501] on div "New Application" at bounding box center [1287, 499] width 498 height 18
click at [830, 447] on span "New Application" at bounding box center [1286, 440] width 504 height 24
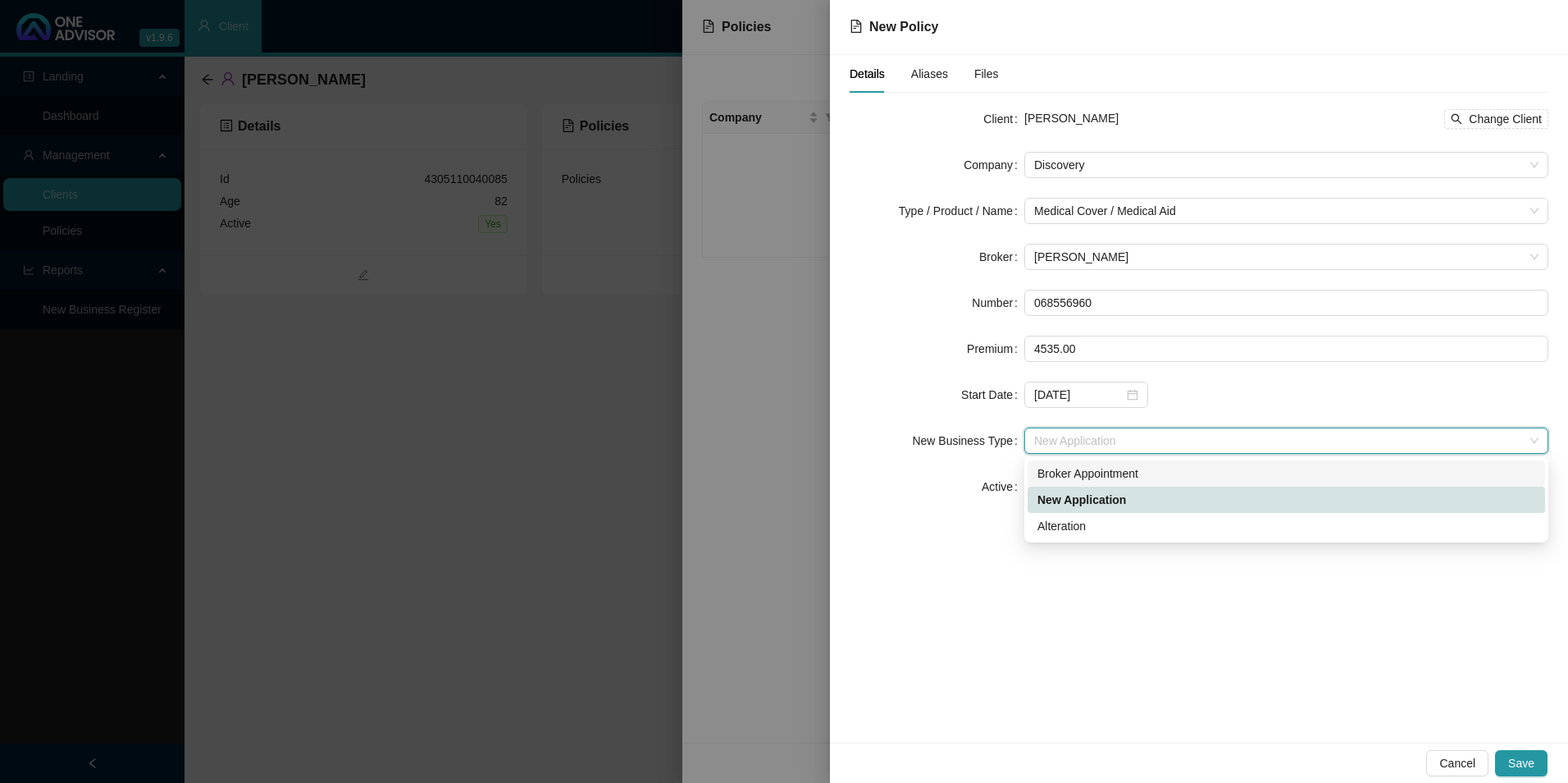
click at [830, 469] on div "Broker Appointment" at bounding box center [1287, 473] width 498 height 18
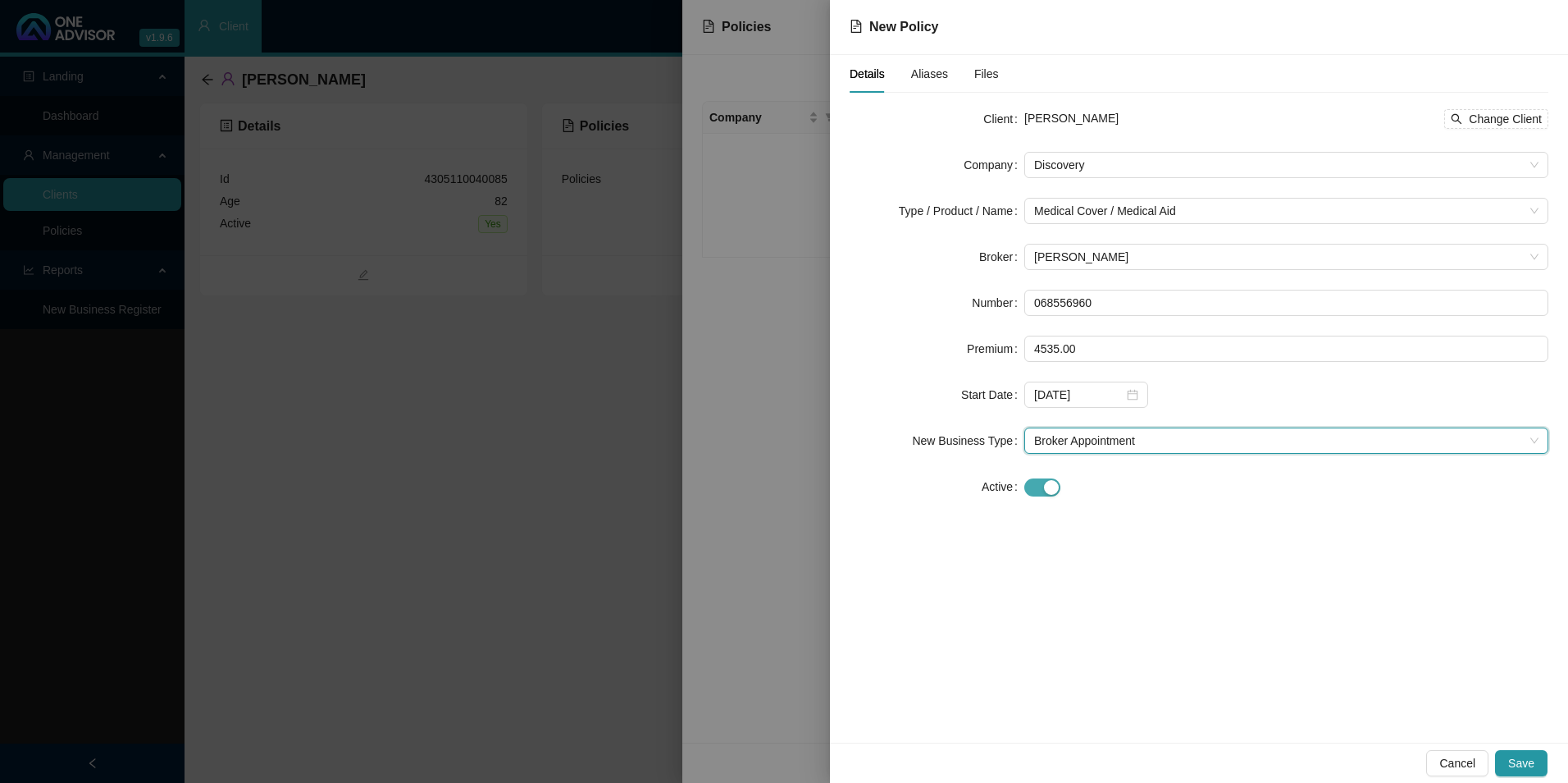
click at [830, 490] on div "button" at bounding box center [1051, 487] width 15 height 15
click at [830, 548] on form "Client [PERSON_NAME] Change Client Company Discovery Type / Product / Name Medi…" at bounding box center [1200, 348] width 699 height 485
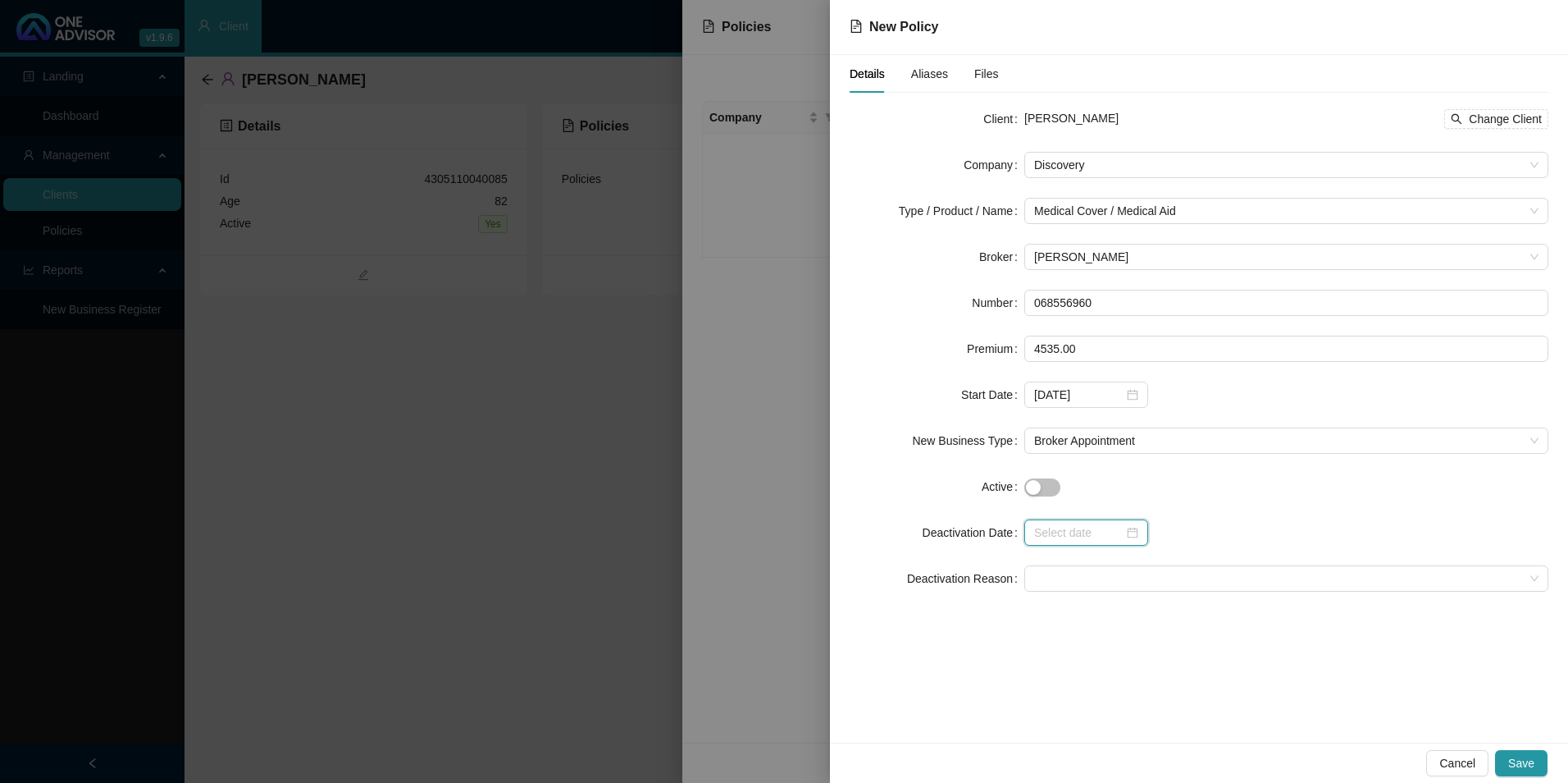
click at [830, 533] on input at bounding box center [1078, 532] width 89 height 18
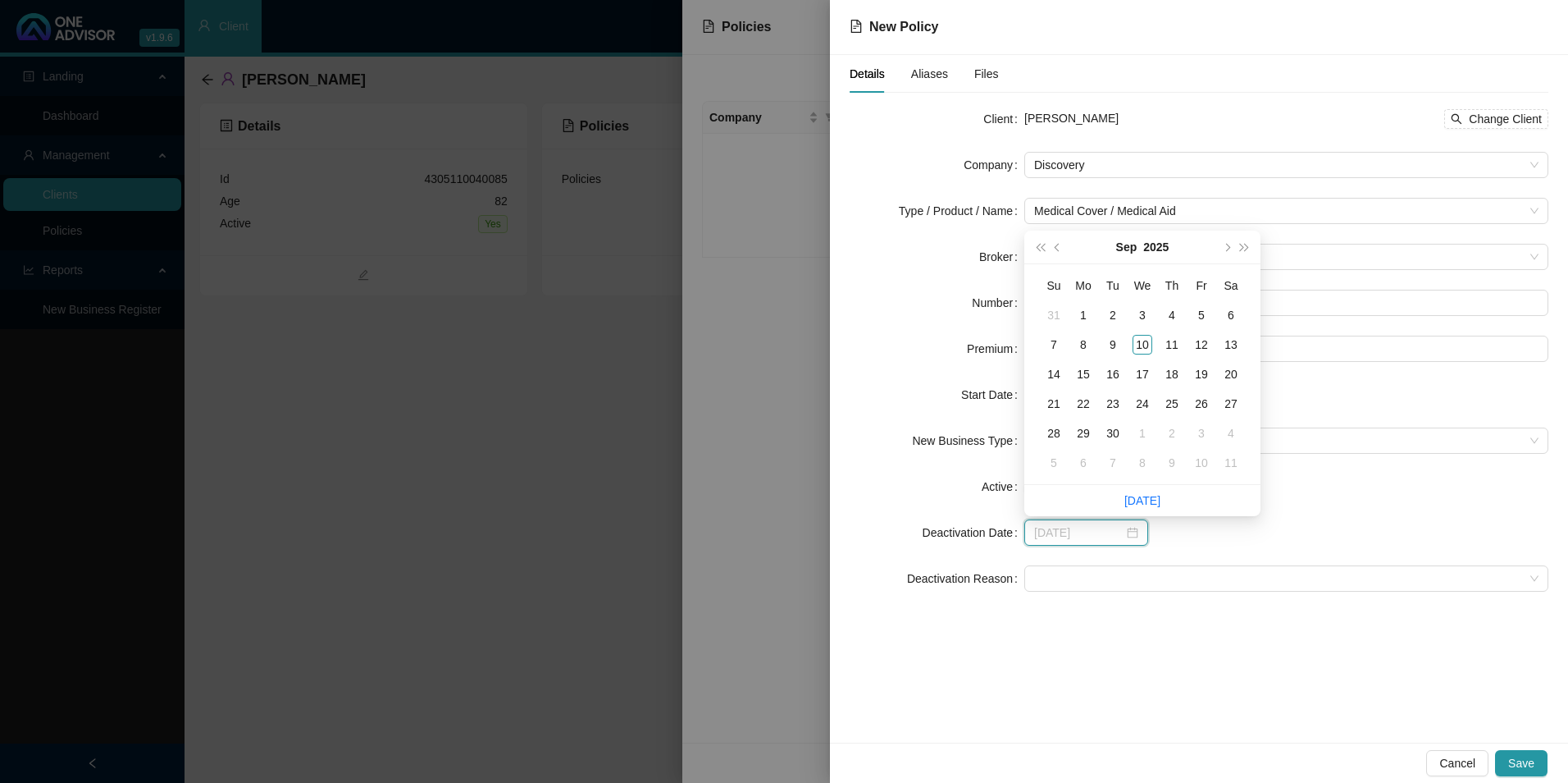
type input "[DATE]"
click at [830, 247] on button "prev-year" at bounding box center [1058, 247] width 18 height 33
type input "[DATE]"
click at [830, 460] on div "31" at bounding box center [1053, 463] width 20 height 20
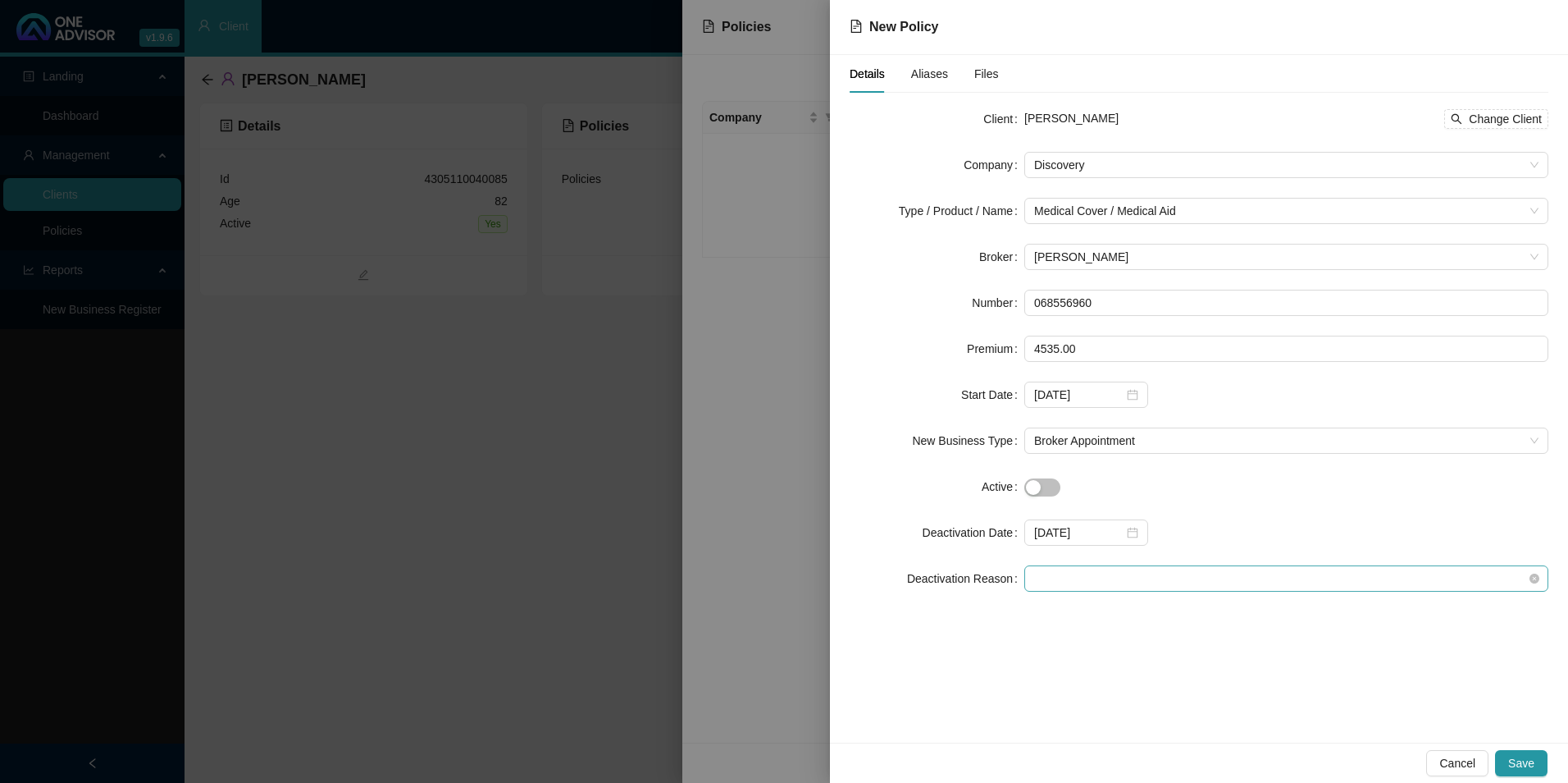
click at [830, 580] on span at bounding box center [1286, 578] width 504 height 24
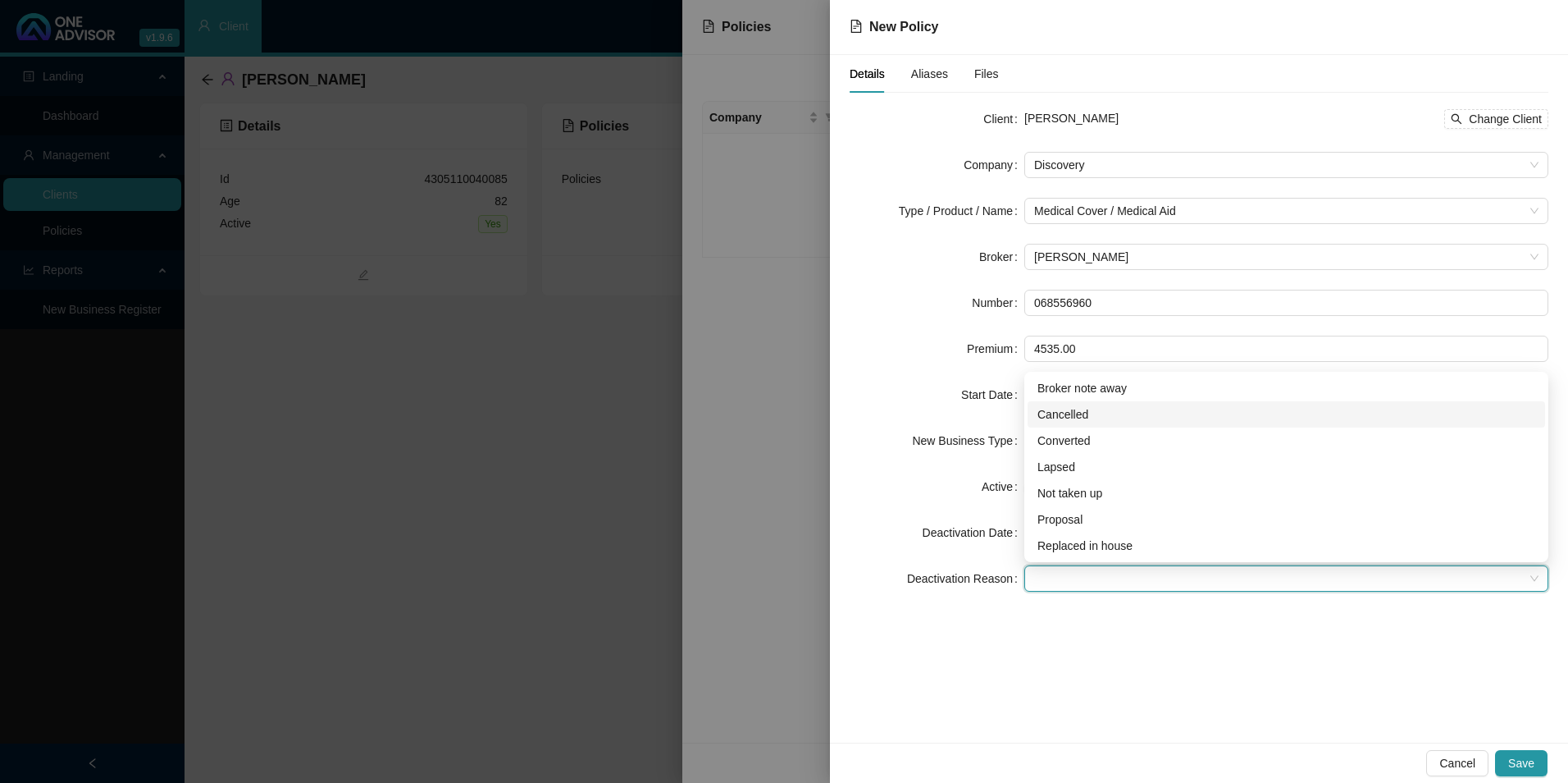
click at [830, 409] on div "Cancelled" at bounding box center [1287, 414] width 498 height 18
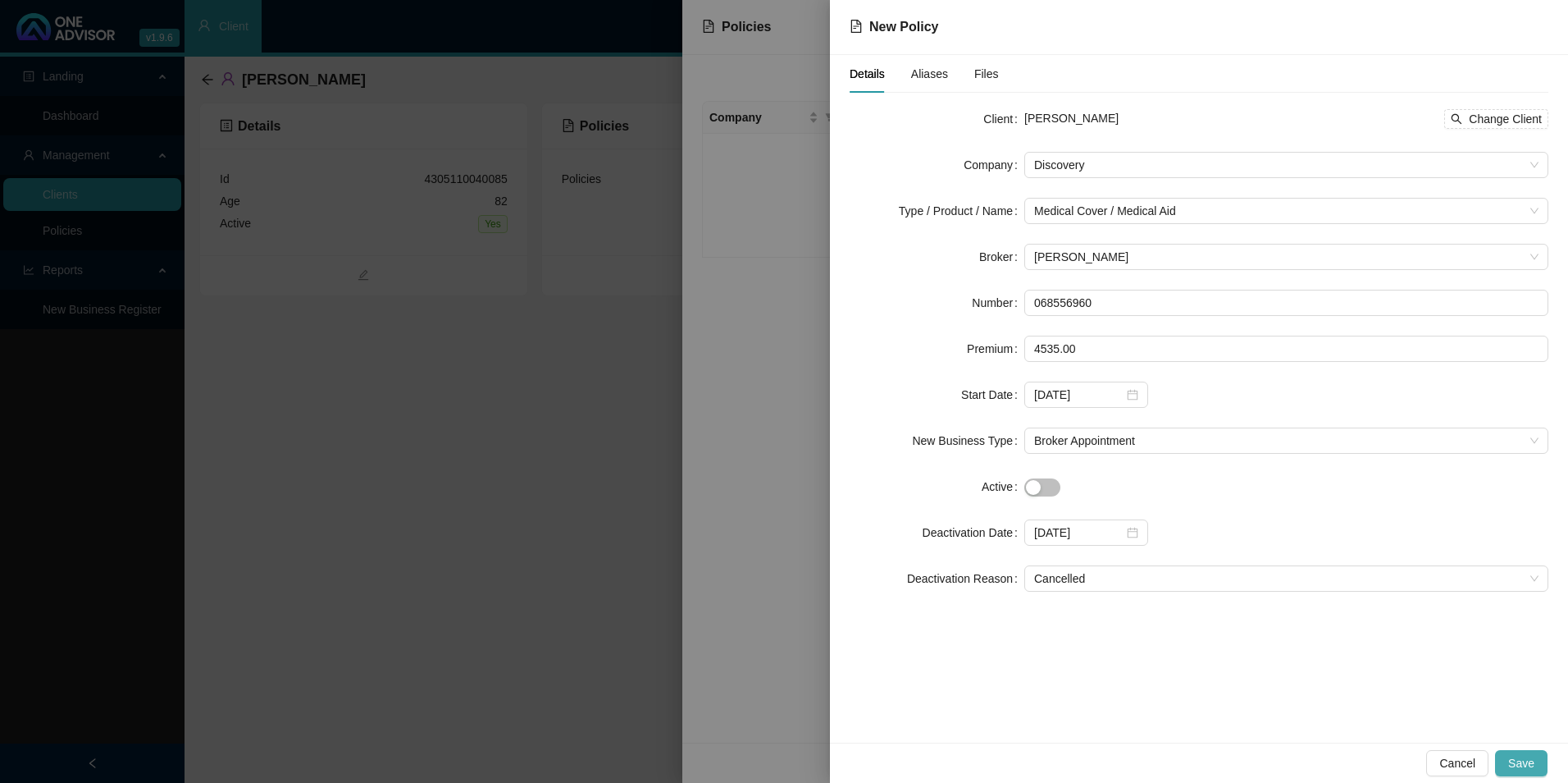
click at [830, 645] on button "Save" at bounding box center [1521, 763] width 53 height 26
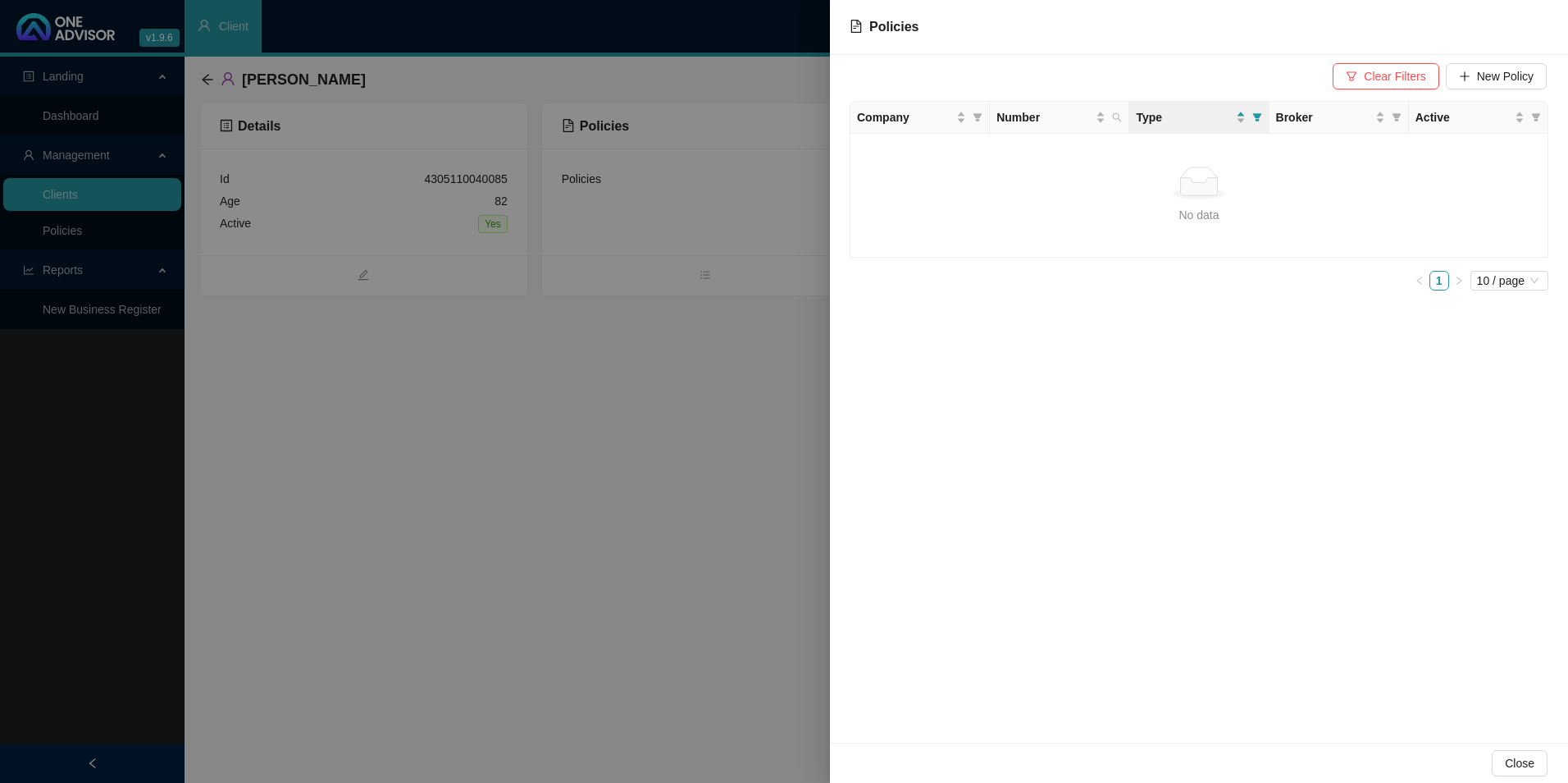
click at [95, 201] on div at bounding box center [784, 391] width 1568 height 783
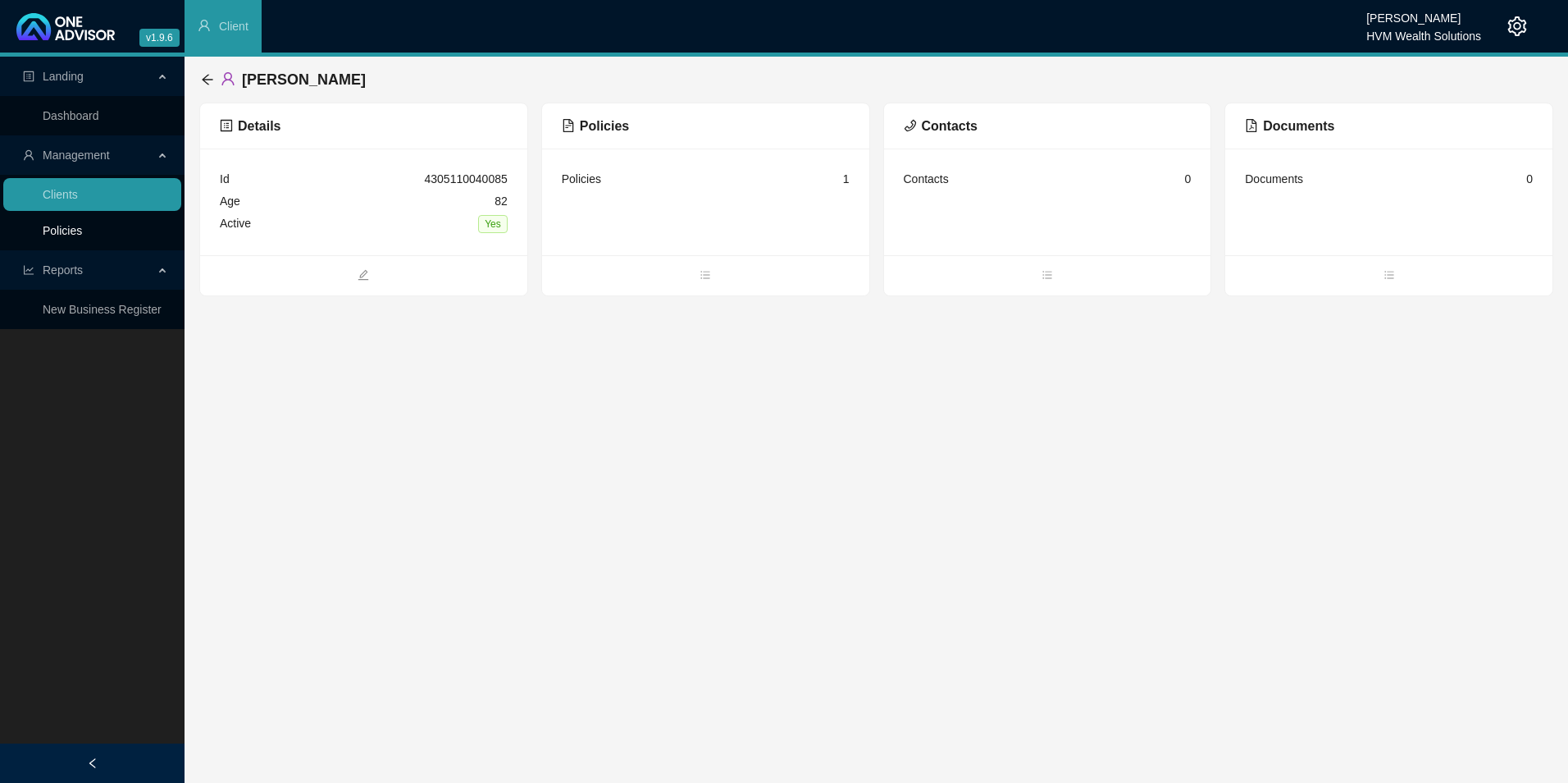
click at [82, 231] on link "Policies" at bounding box center [62, 230] width 40 height 13
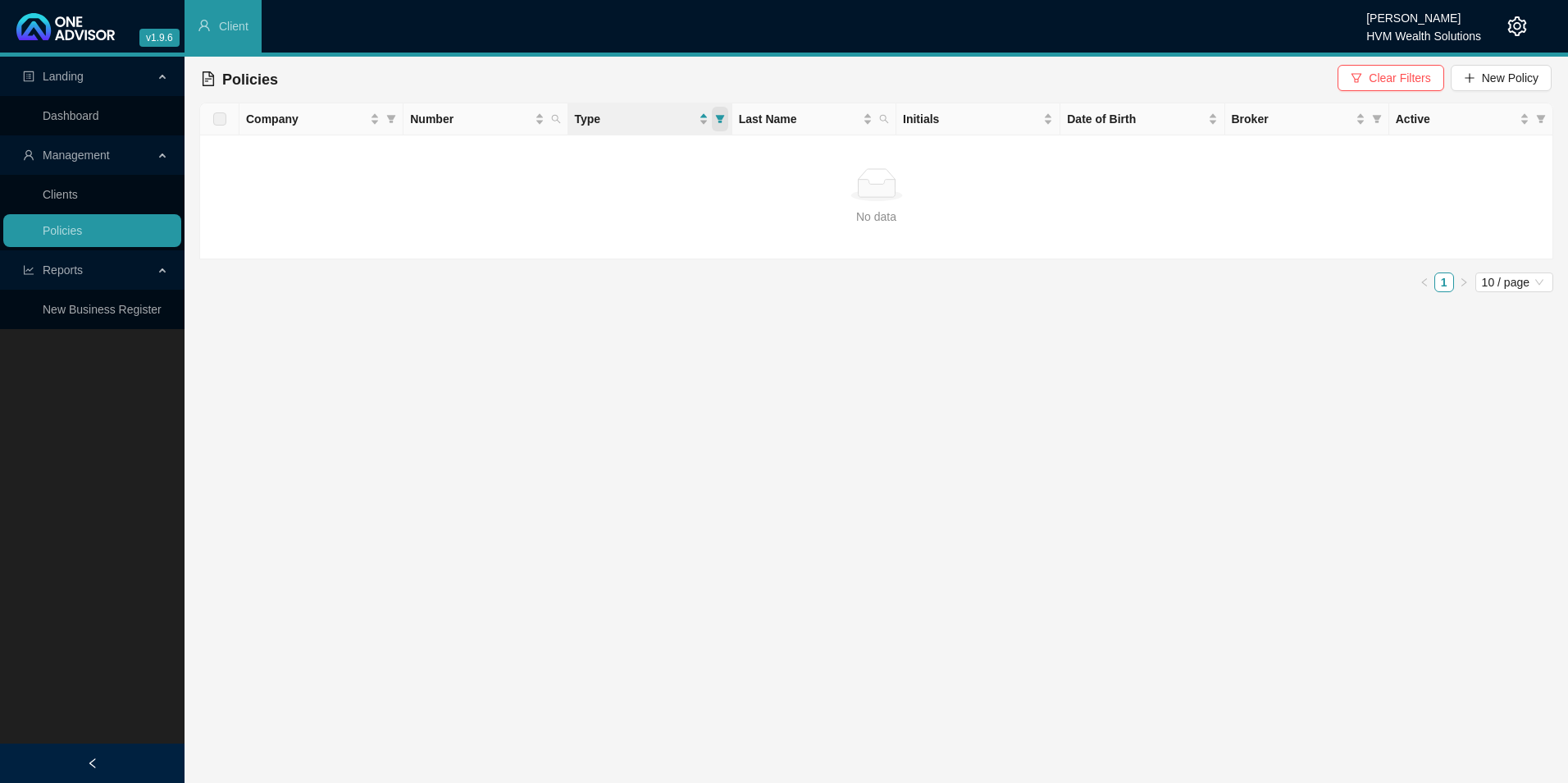
click at [725, 119] on icon "filter" at bounding box center [720, 119] width 10 height 10
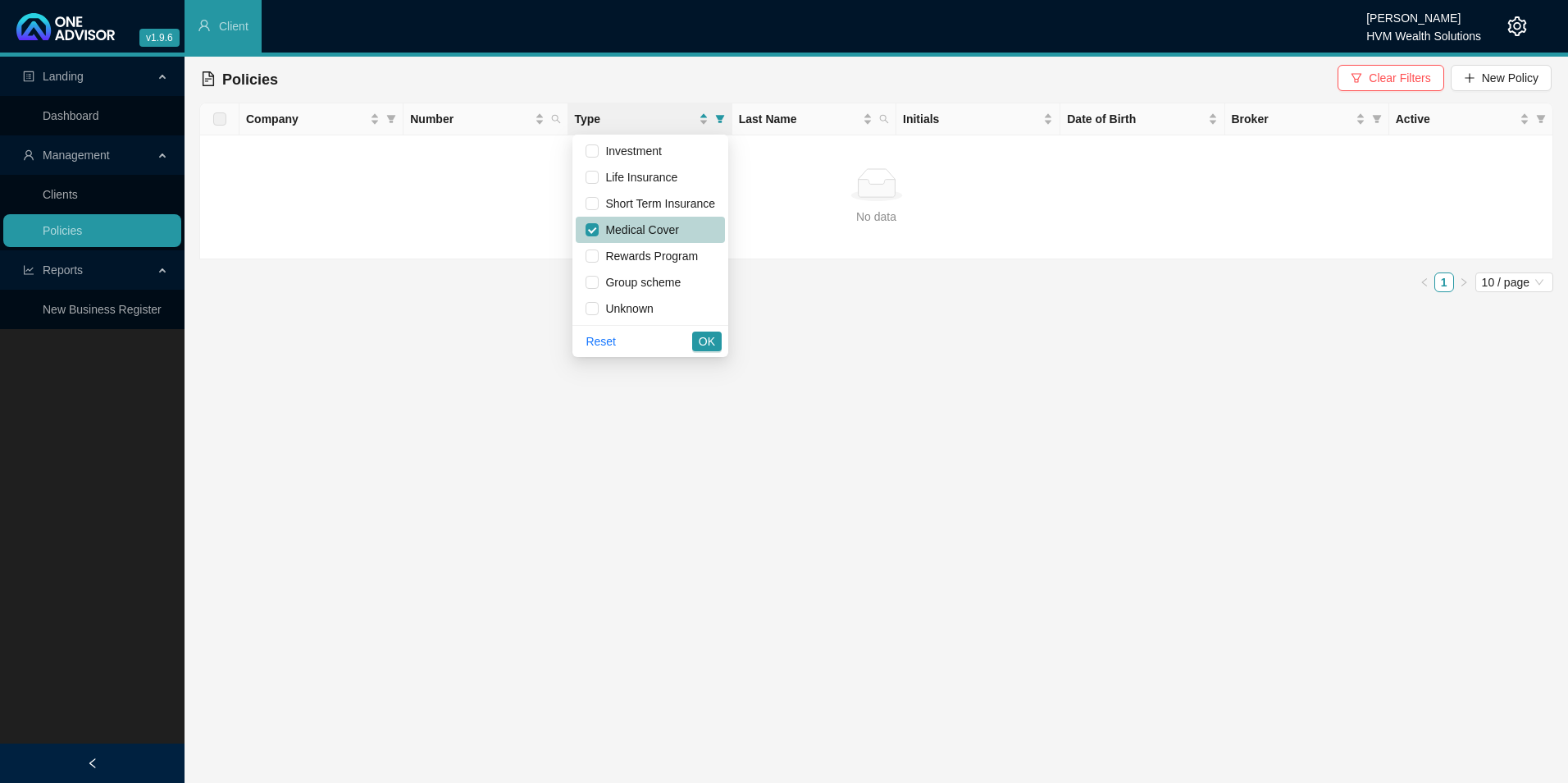
click at [667, 232] on span "Medical Cover" at bounding box center [638, 229] width 80 height 13
click at [830, 77] on span "Clear Filters" at bounding box center [1399, 78] width 61 height 18
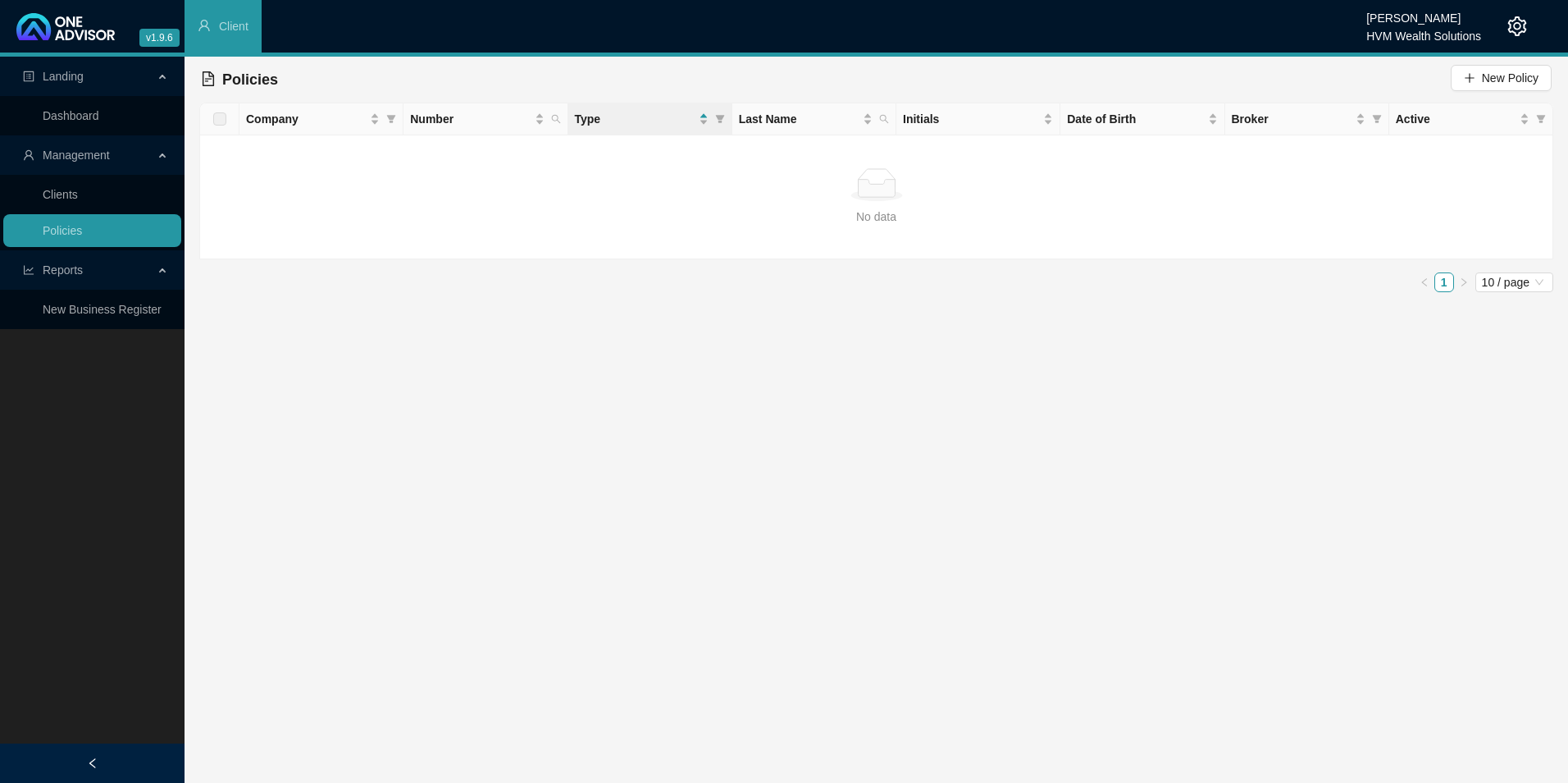
click at [830, 272] on div "Company Number Type Last Name Initials Date of Birth Broker Active No data No d…" at bounding box center [876, 197] width 1354 height 189
click at [830, 285] on link "1" at bounding box center [1444, 282] width 18 height 18
click at [720, 115] on icon "filter" at bounding box center [720, 119] width 10 height 10
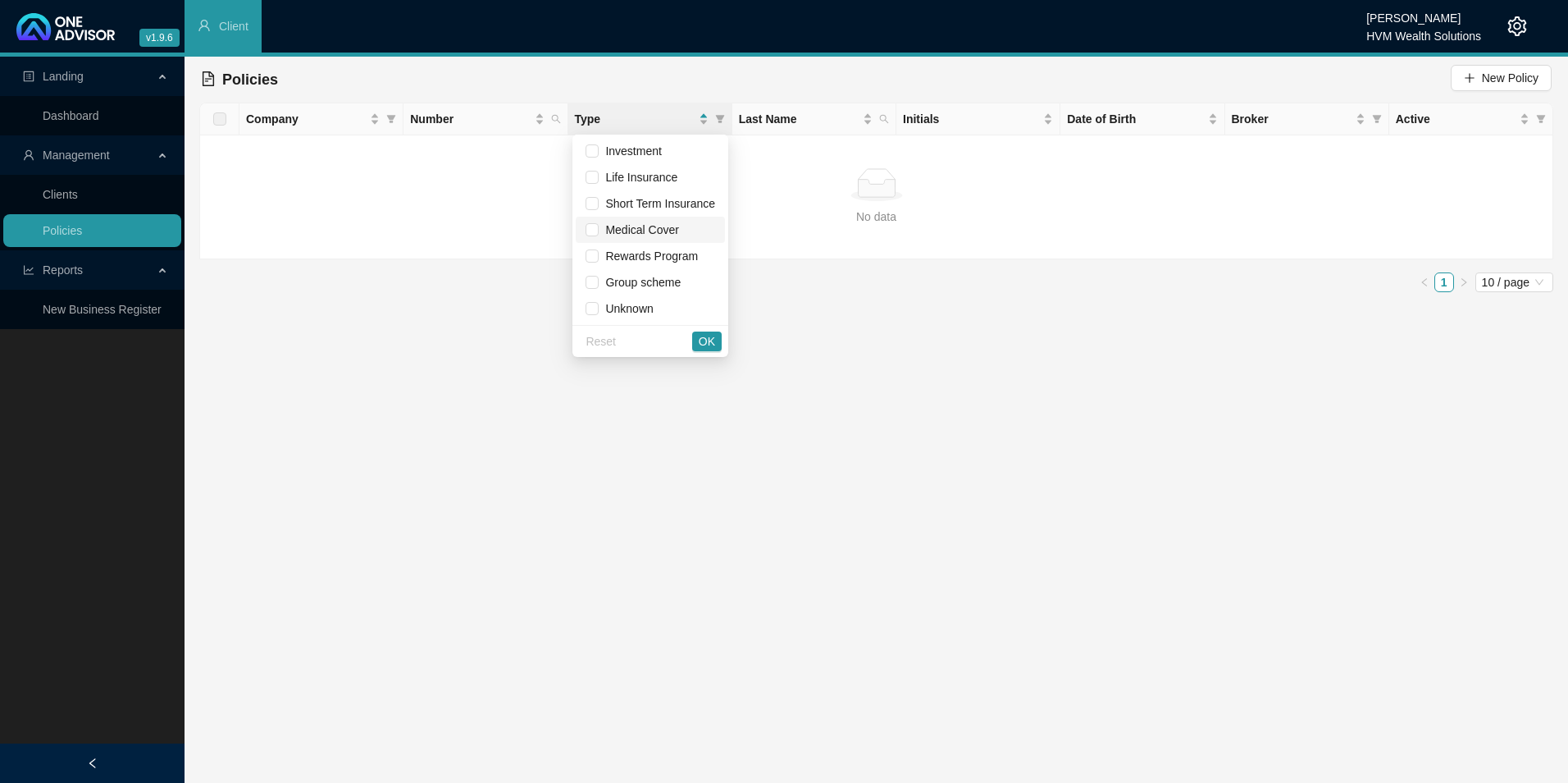
click at [651, 229] on span "Medical Cover" at bounding box center [638, 229] width 80 height 13
checkbox input "true"
click at [695, 342] on button "OK" at bounding box center [707, 341] width 29 height 20
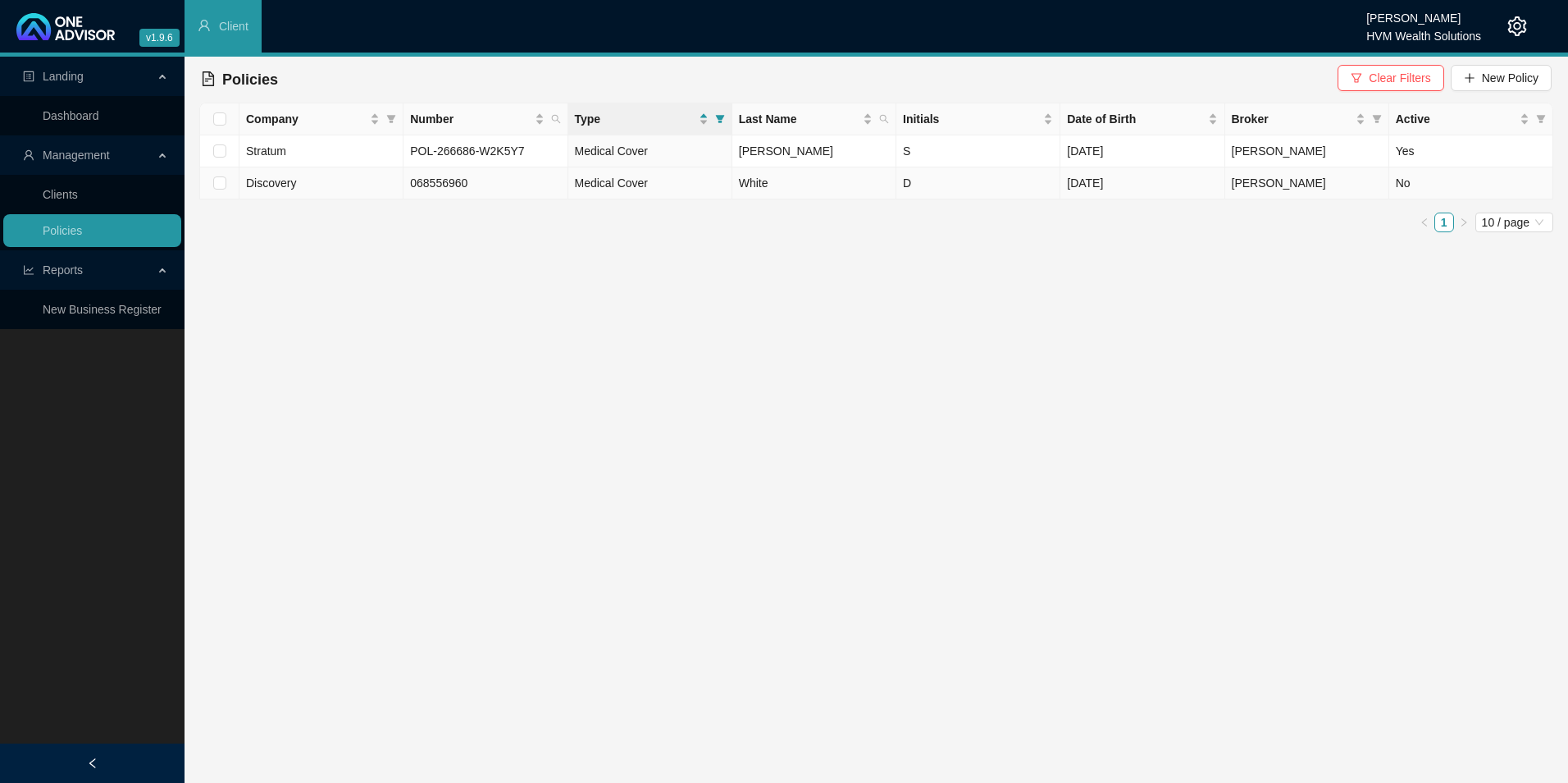
click at [369, 184] on td "Discovery" at bounding box center [322, 183] width 164 height 32
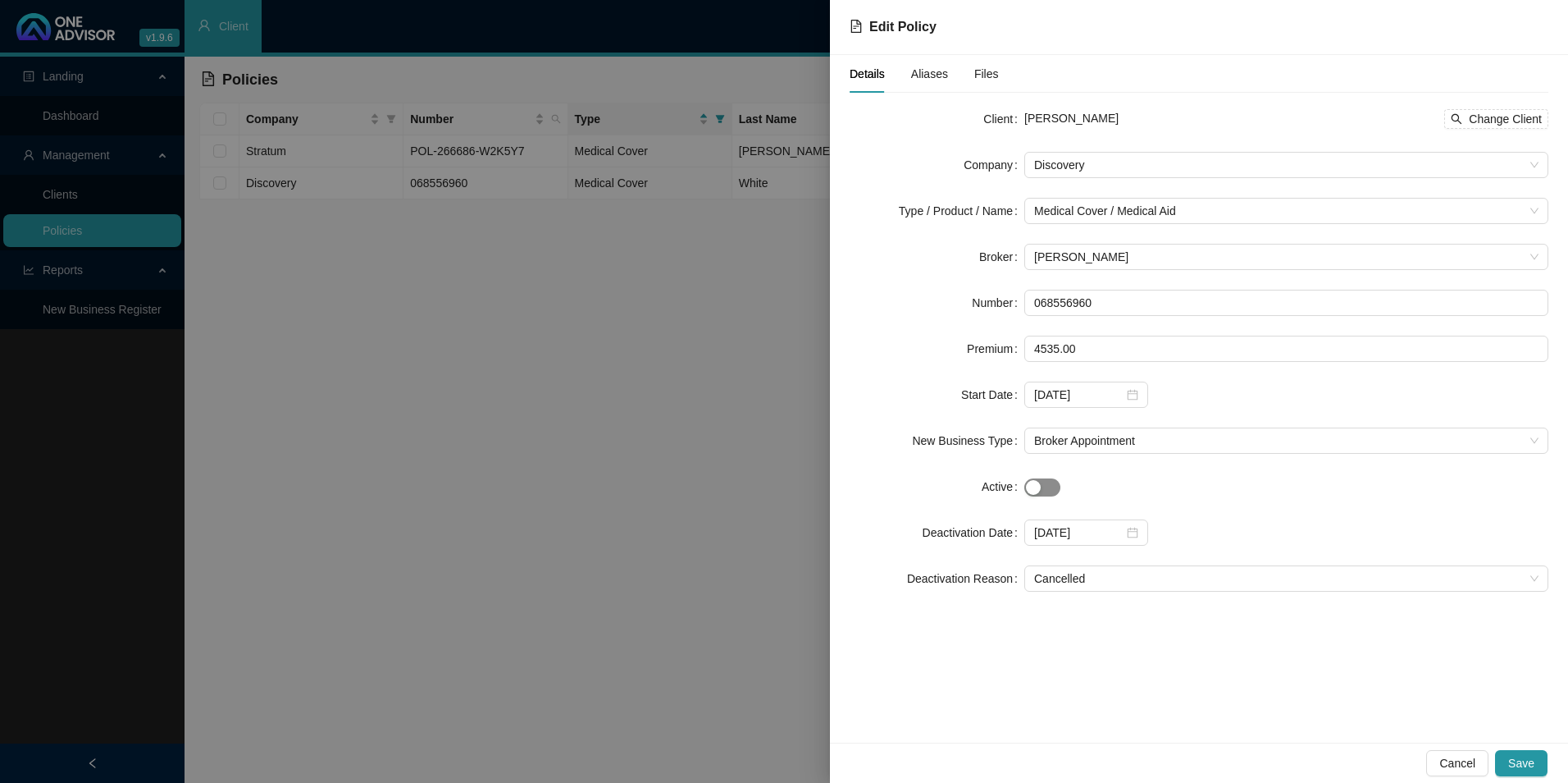
click at [830, 486] on span "button" at bounding box center [1043, 487] width 36 height 18
click at [830, 486] on div "button" at bounding box center [1051, 487] width 15 height 15
drag, startPoint x: 681, startPoint y: 591, endPoint x: 711, endPoint y: 587, distance: 30.3
click at [687, 584] on div at bounding box center [784, 391] width 1568 height 783
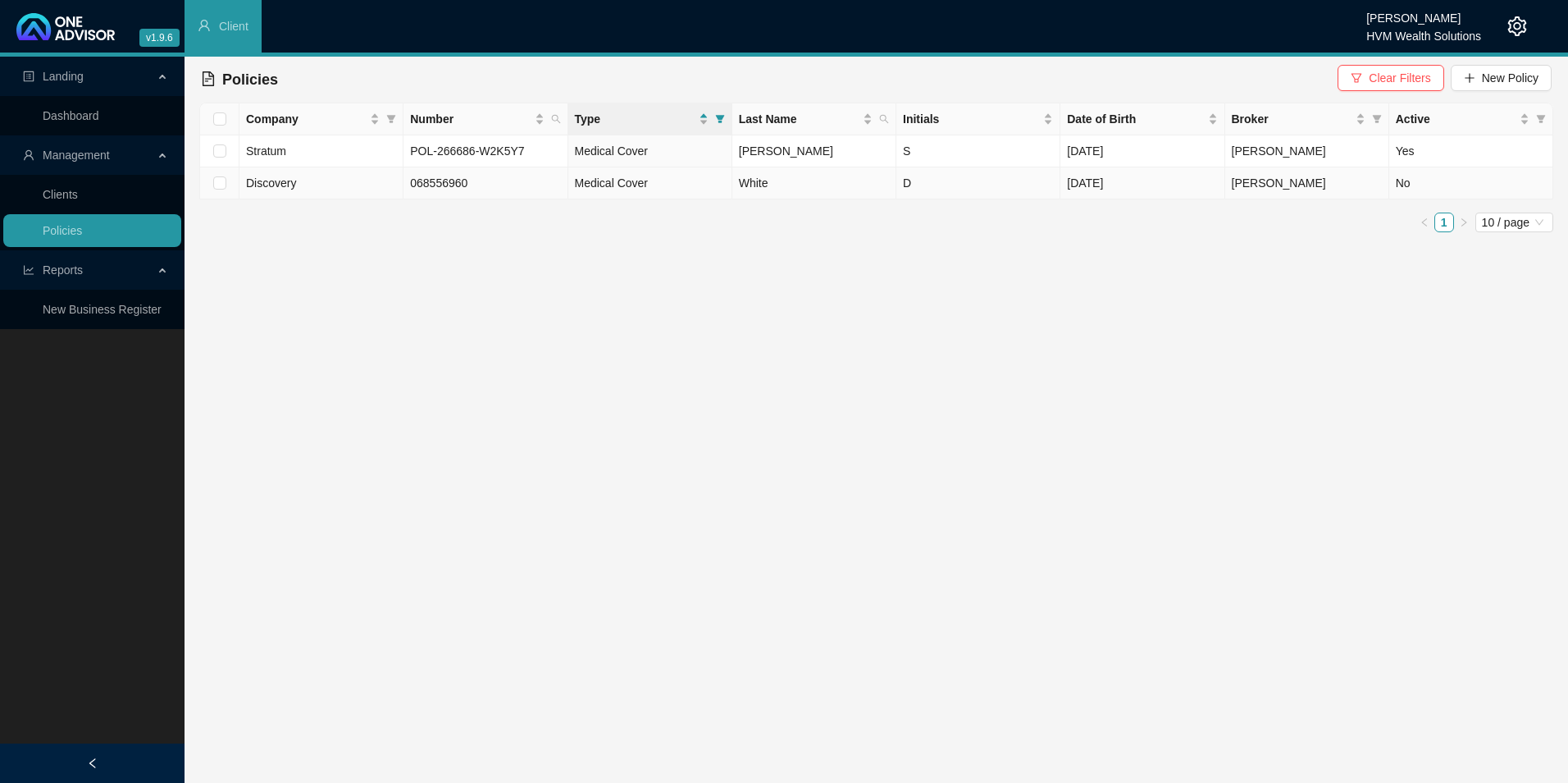
click at [358, 188] on td "Discovery" at bounding box center [322, 183] width 164 height 32
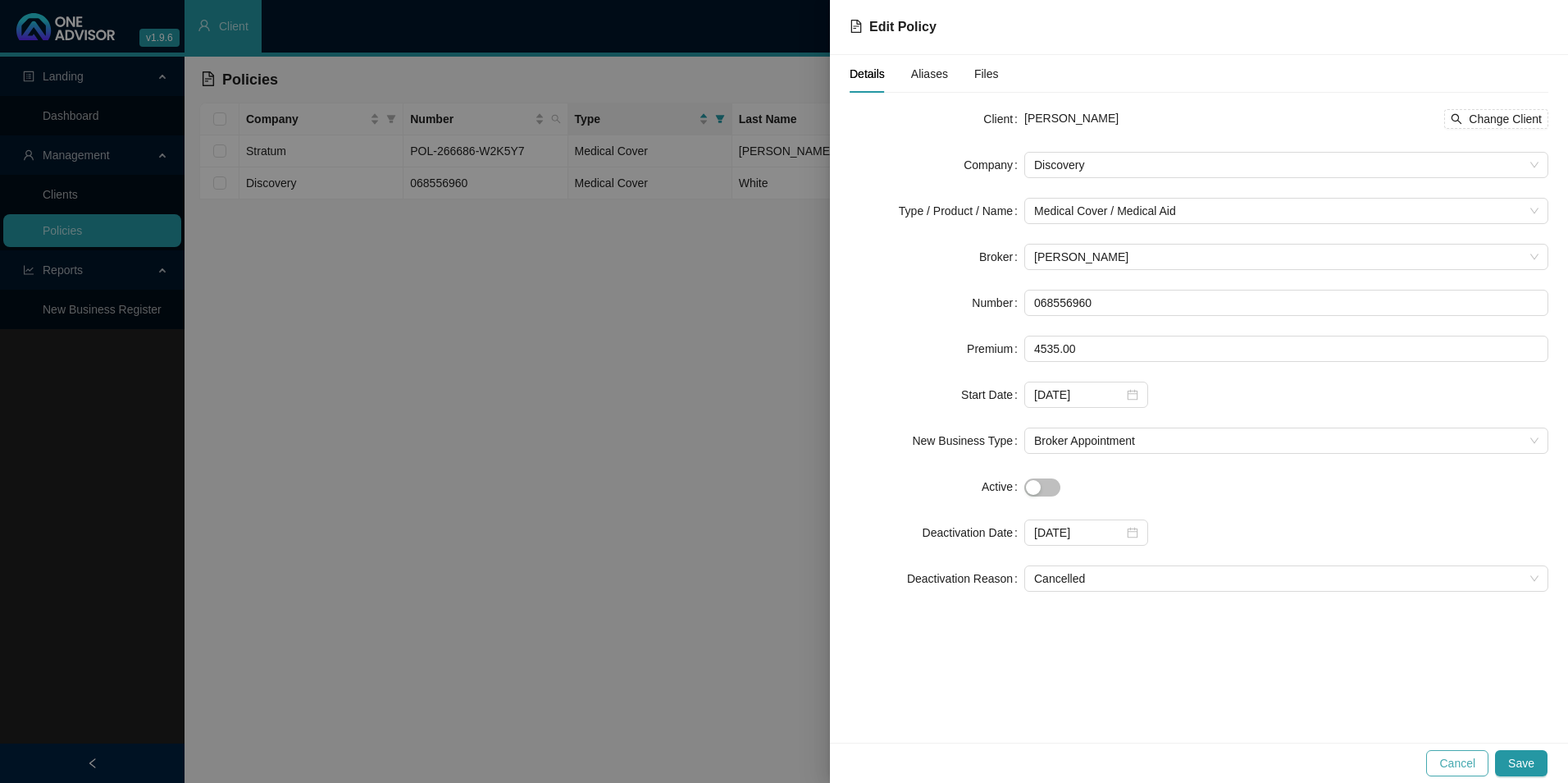
click at [830, 645] on span "Cancel" at bounding box center [1458, 763] width 36 height 18
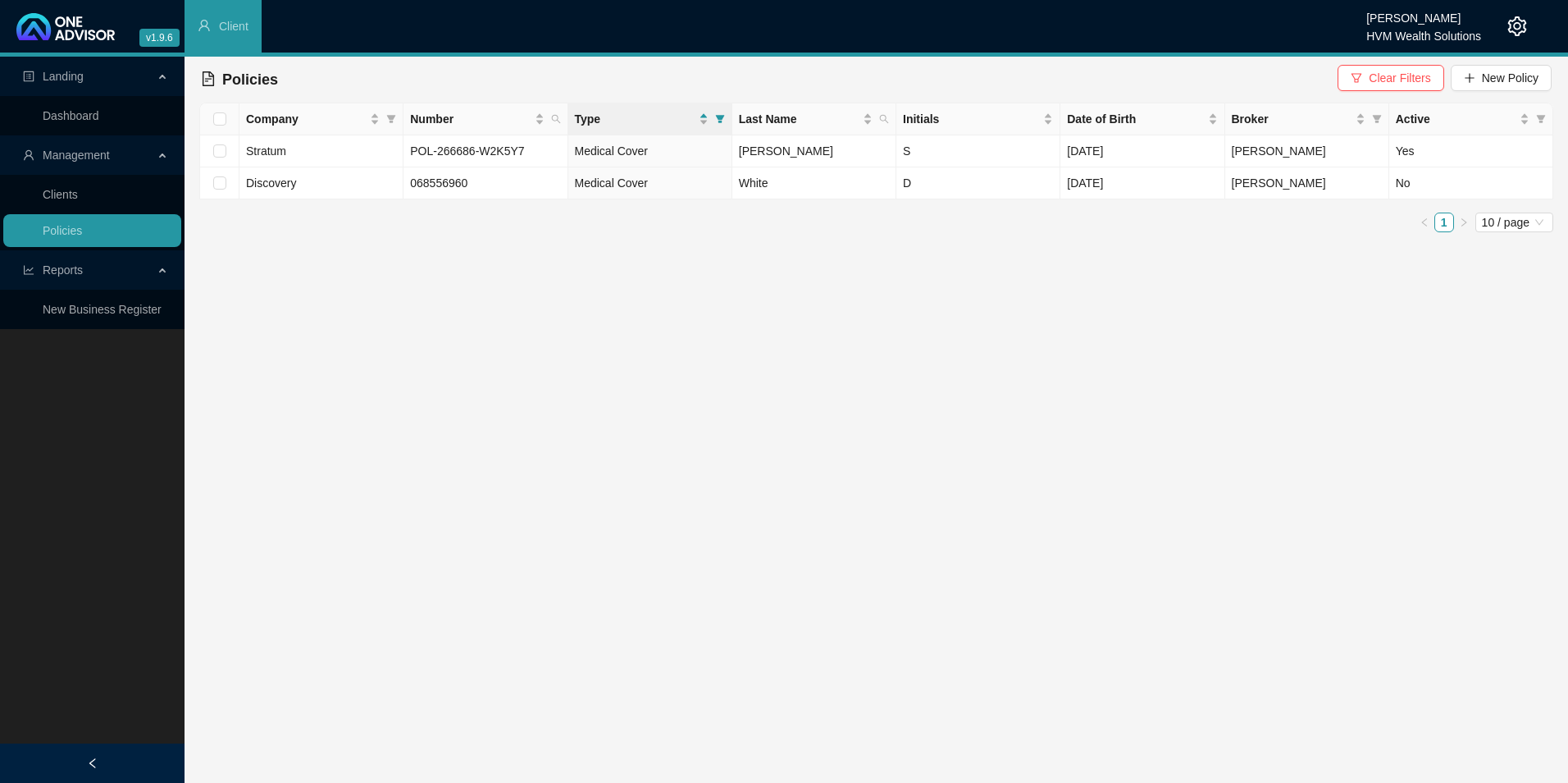
click at [359, 338] on main "Landing Dashboard Management Clients Policies Reports New Business Register Pol…" at bounding box center [784, 419] width 1568 height 726
click at [830, 22] on icon "setting" at bounding box center [1517, 26] width 20 height 20
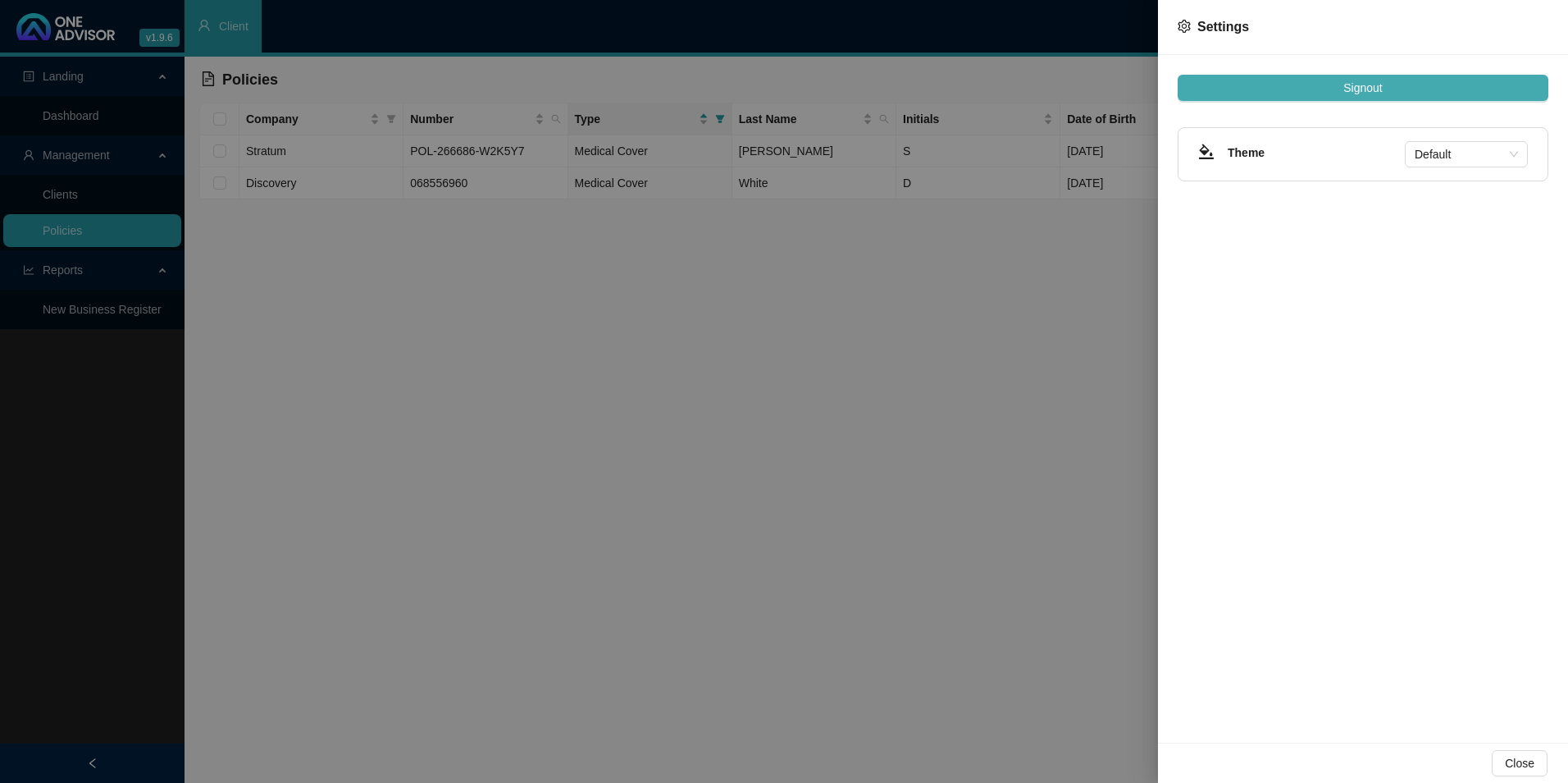
click at [830, 85] on button "Signout" at bounding box center [1363, 87] width 371 height 26
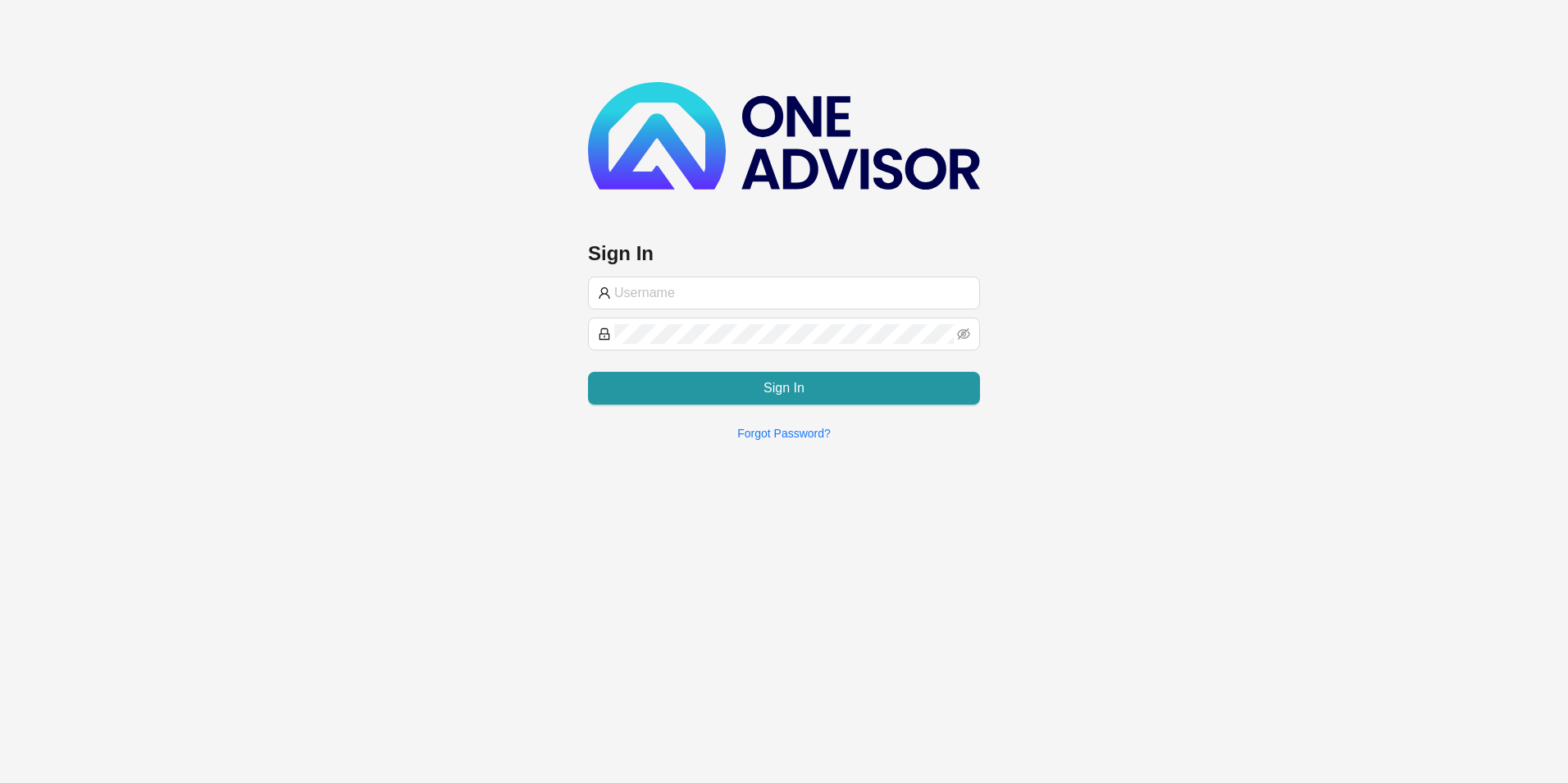
type input "[EMAIL_ADDRESS][DOMAIN_NAME]"
drag, startPoint x: 690, startPoint y: 286, endPoint x: 531, endPoint y: 298, distance: 159.5
click at [531, 298] on div "Sign In [EMAIL_ADDRESS][DOMAIN_NAME] Sign In Forgot Password?" at bounding box center [784, 227] width 1568 height 454
click at [711, 291] on input "text" at bounding box center [792, 292] width 356 height 20
paste input "[PERSON_NAME]@hvmws"
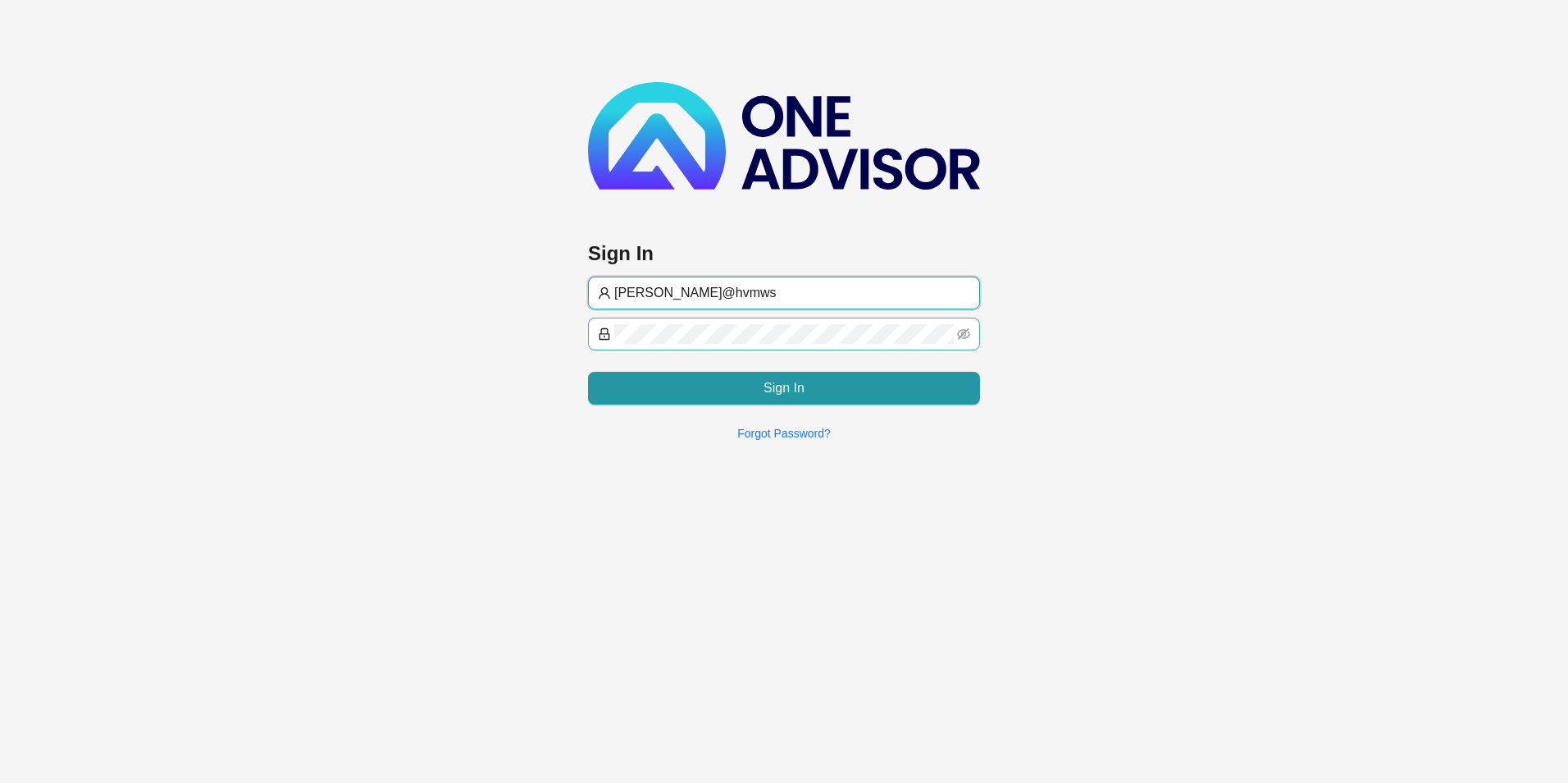
type input "[PERSON_NAME]@hvmws"
click at [569, 335] on div "Sign In [PERSON_NAME]@hvmws Sign In Forgot Password?" at bounding box center [784, 227] width 1568 height 454
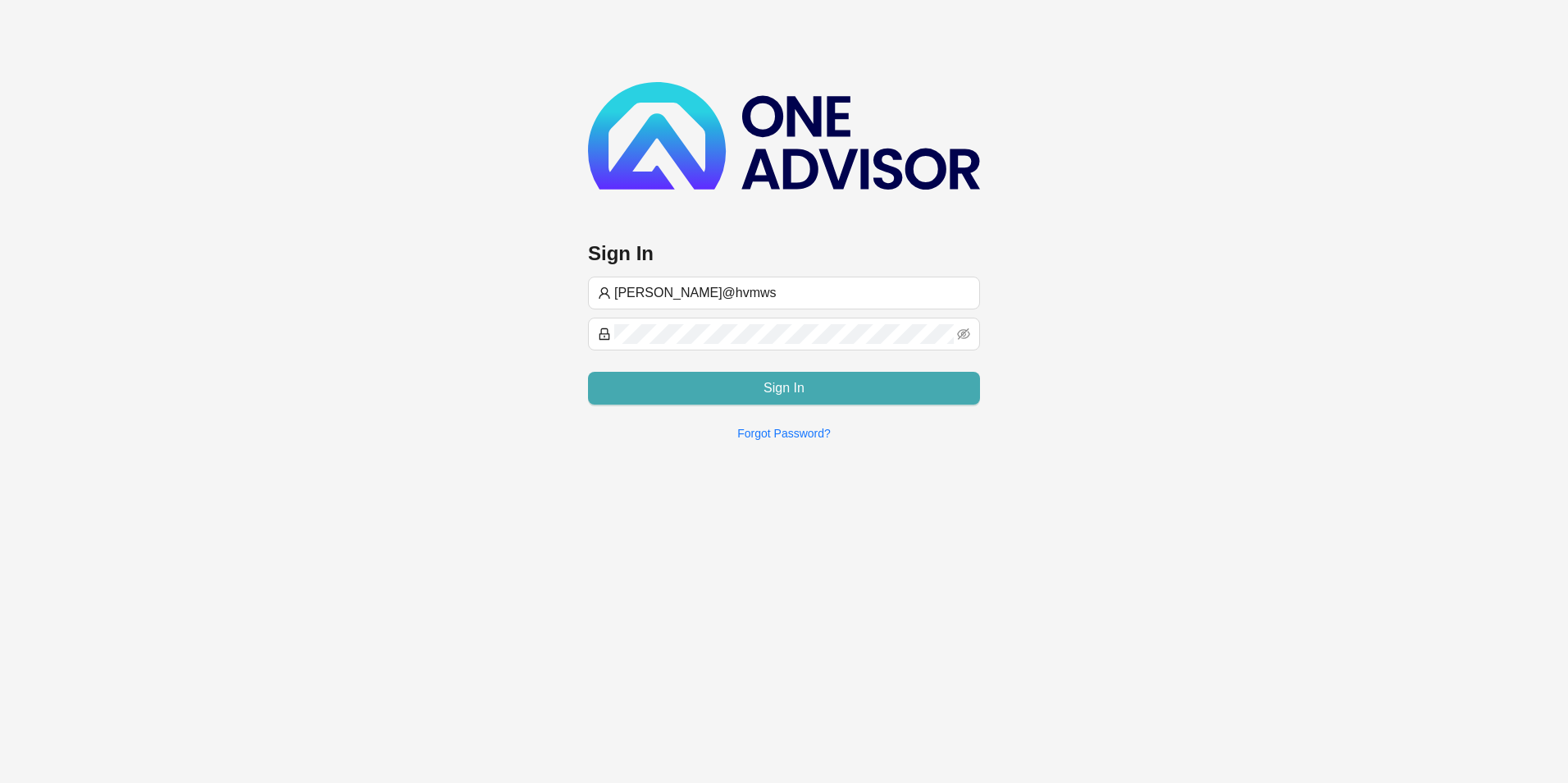
click at [602, 393] on button "Sign In" at bounding box center [784, 388] width 392 height 33
